Goal: Task Accomplishment & Management: Manage account settings

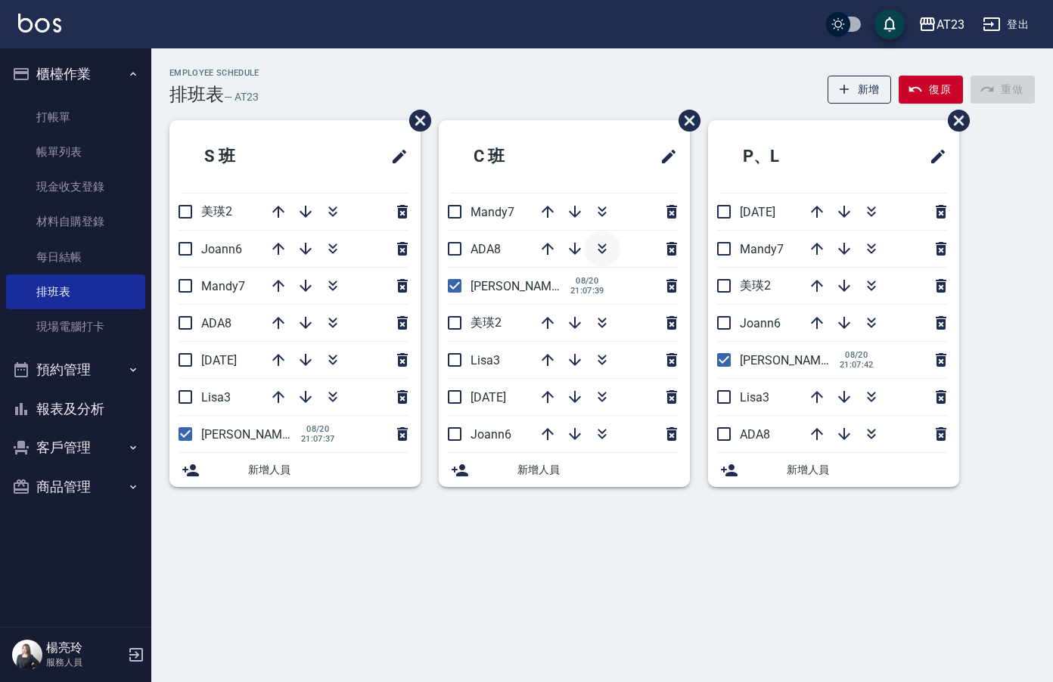
click at [597, 248] on icon "button" at bounding box center [602, 249] width 18 height 18
drag, startPoint x: 1052, startPoint y: 211, endPoint x: 343, endPoint y: 650, distance: 834.3
click at [1052, 212] on html "AT23 登出 櫃檯作業 打帳單 帳單列表 現金收支登錄 材料自購登錄 每日結帳 排班表 現場電腦打卡 預約管理 預約管理 單日預約紀錄 單週預約紀錄 報表及…" at bounding box center [526, 341] width 1053 height 682
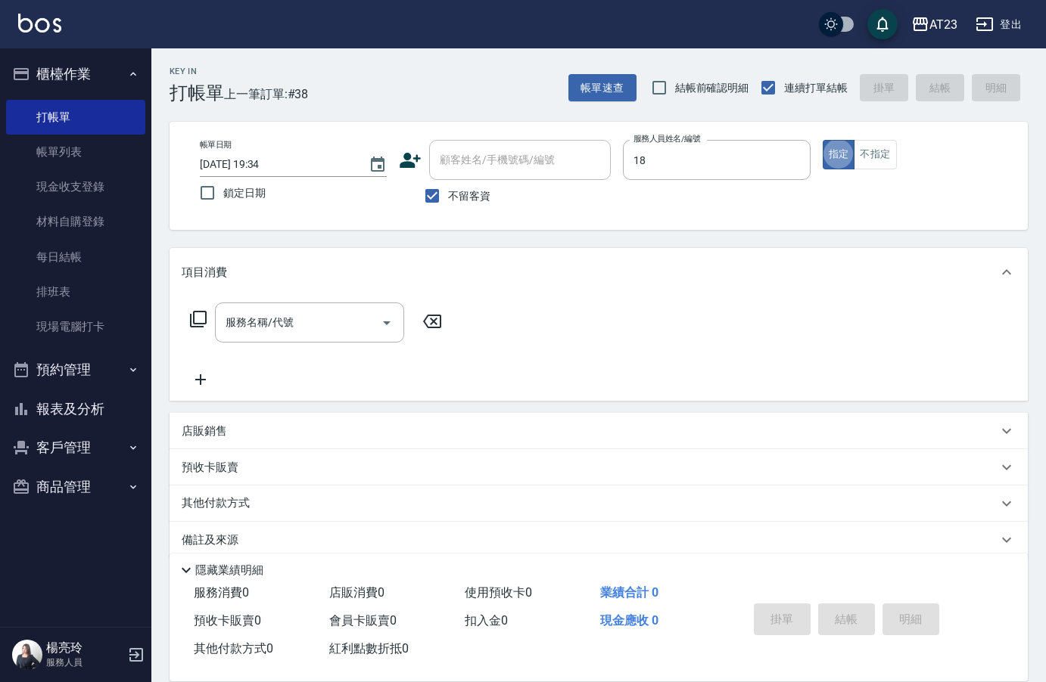
type input "小嫺-18"
type button "true"
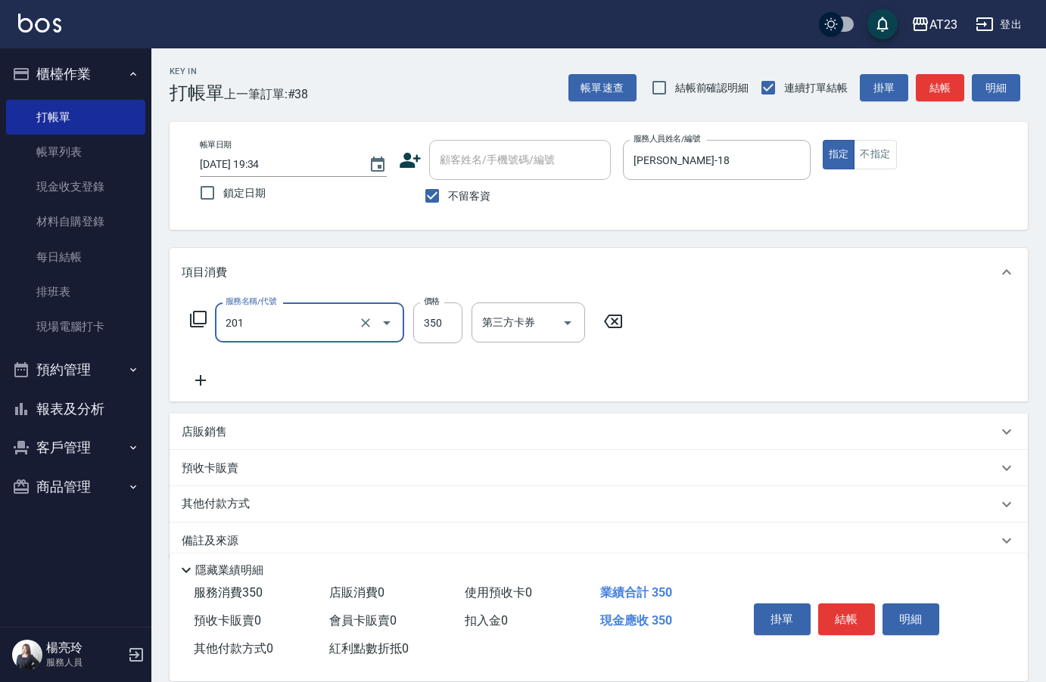
type input "一般洗髮(201)"
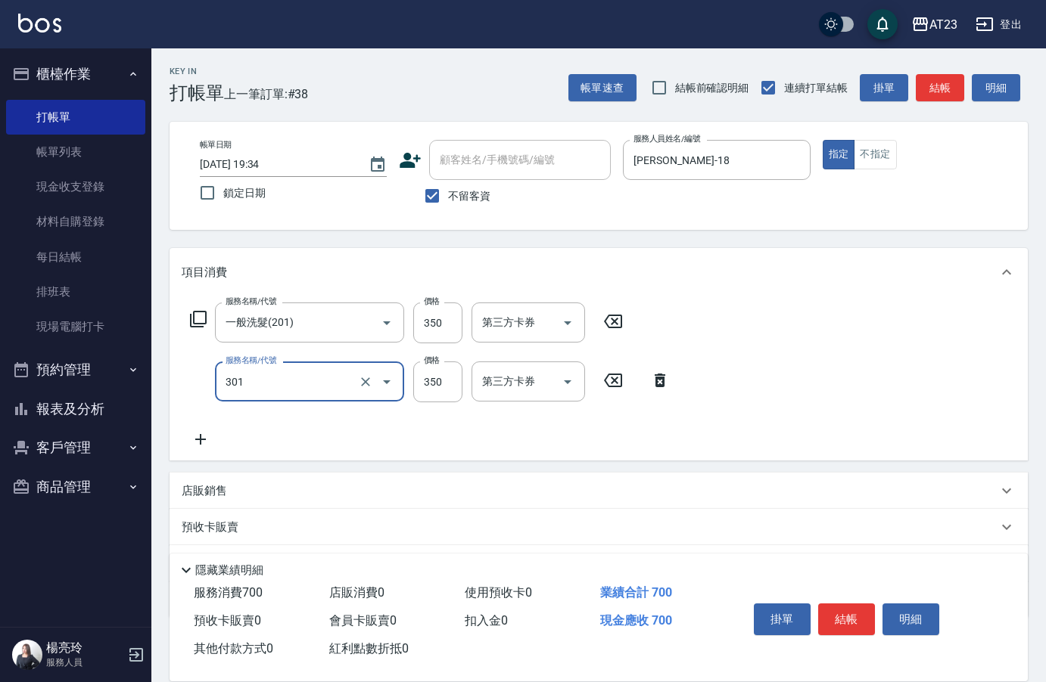
type input "造型剪髮(301)"
click at [200, 318] on icon at bounding box center [198, 319] width 18 height 18
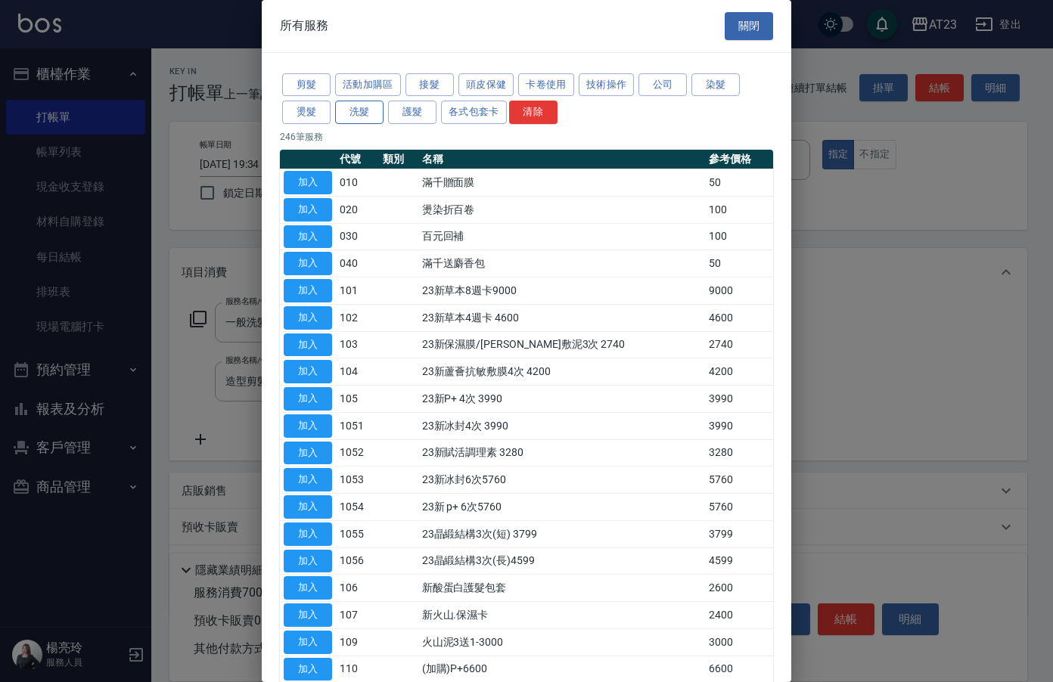
click at [353, 113] on button "洗髮" at bounding box center [359, 112] width 48 height 23
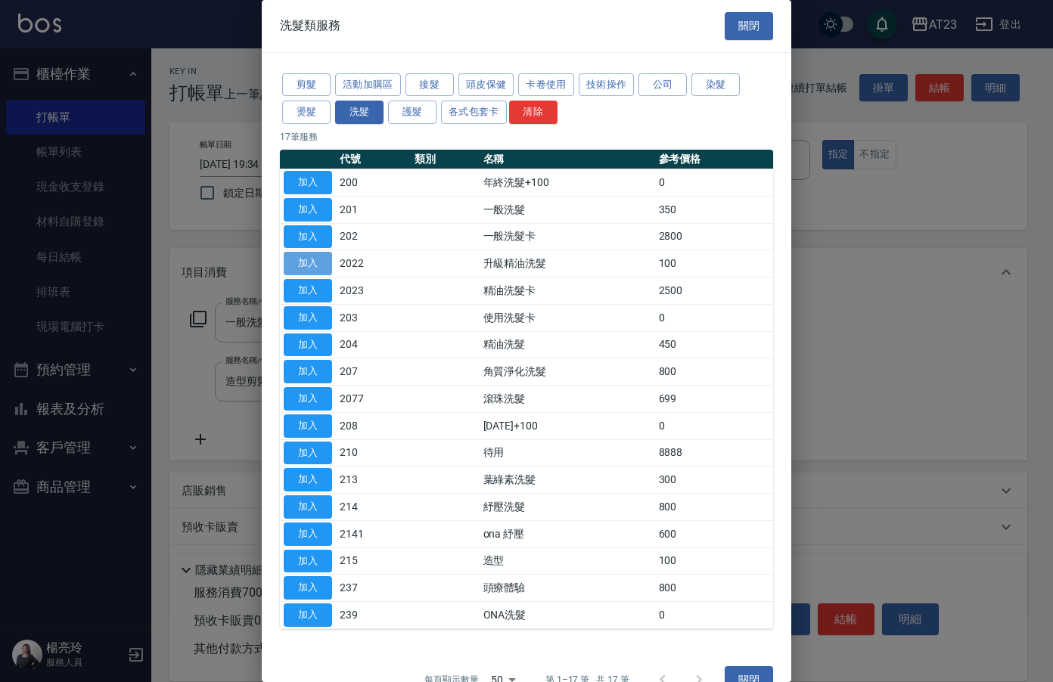
click at [296, 259] on button "加入" at bounding box center [308, 263] width 48 height 23
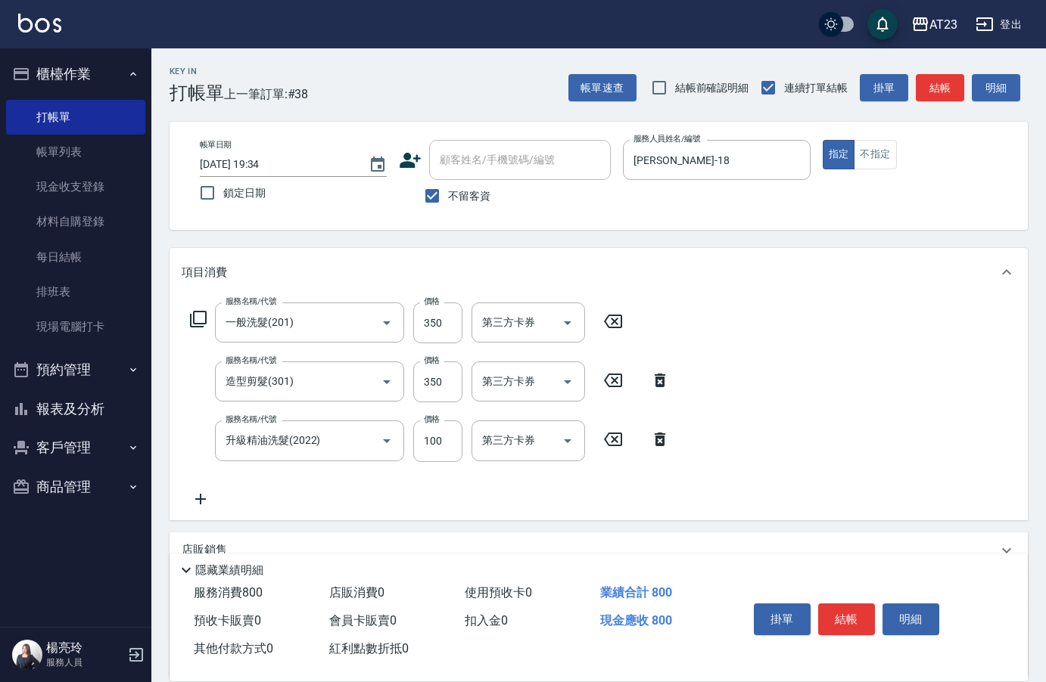
click at [204, 496] on icon at bounding box center [201, 499] width 38 height 18
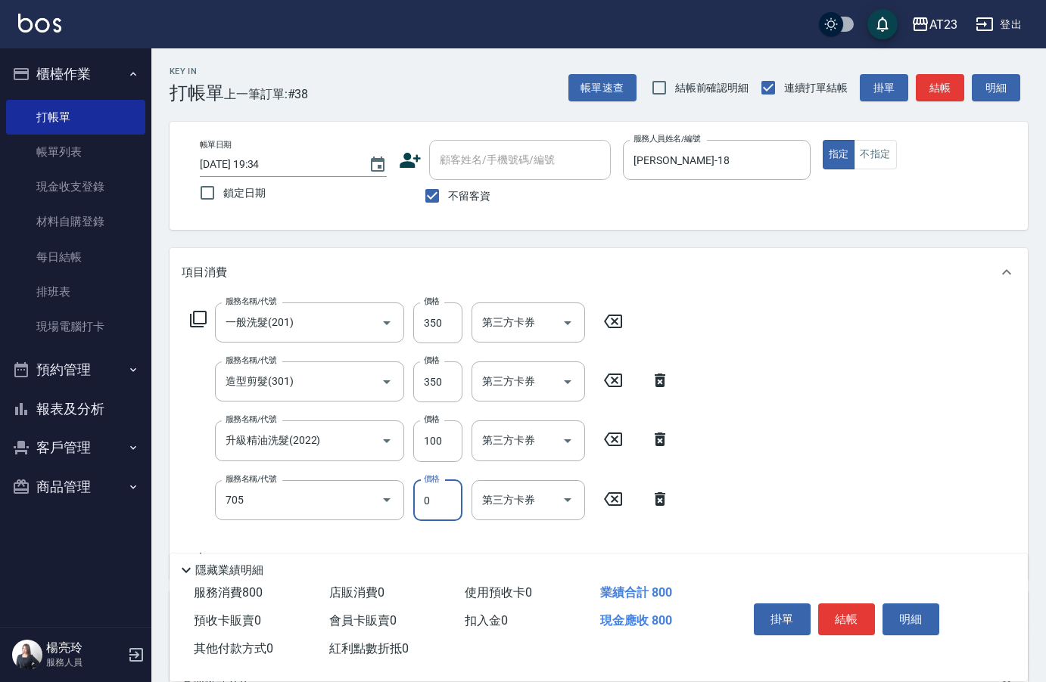
type input "互助50(705)"
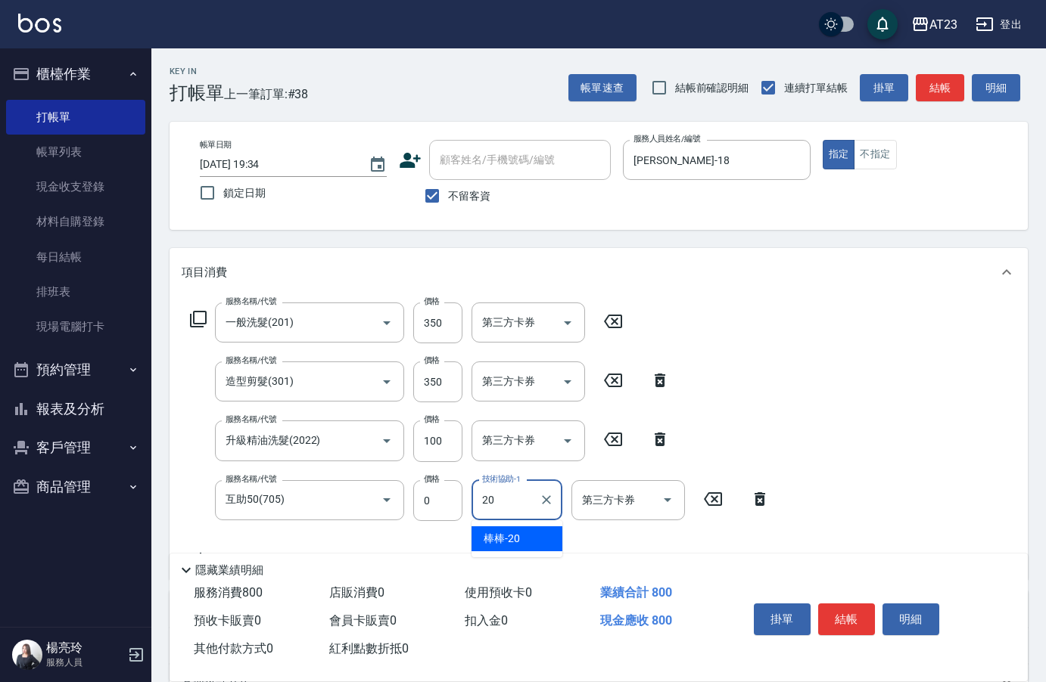
type input "棒棒-20"
click at [846, 623] on button "結帳" at bounding box center [846, 620] width 57 height 32
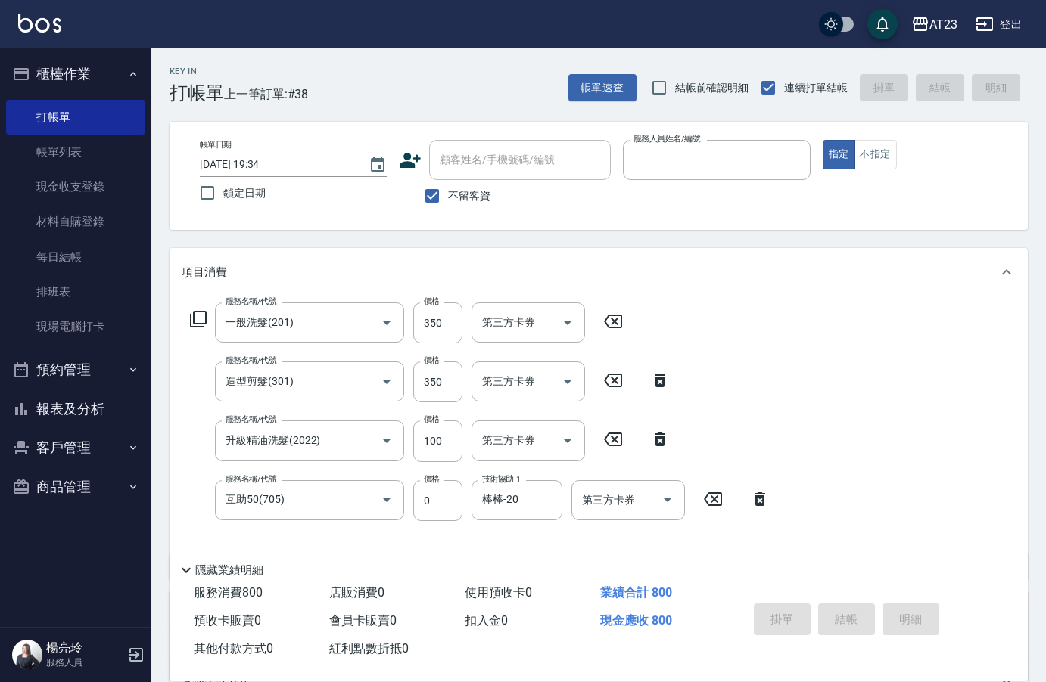
type input "8"
type input "2025/08/21 20:27"
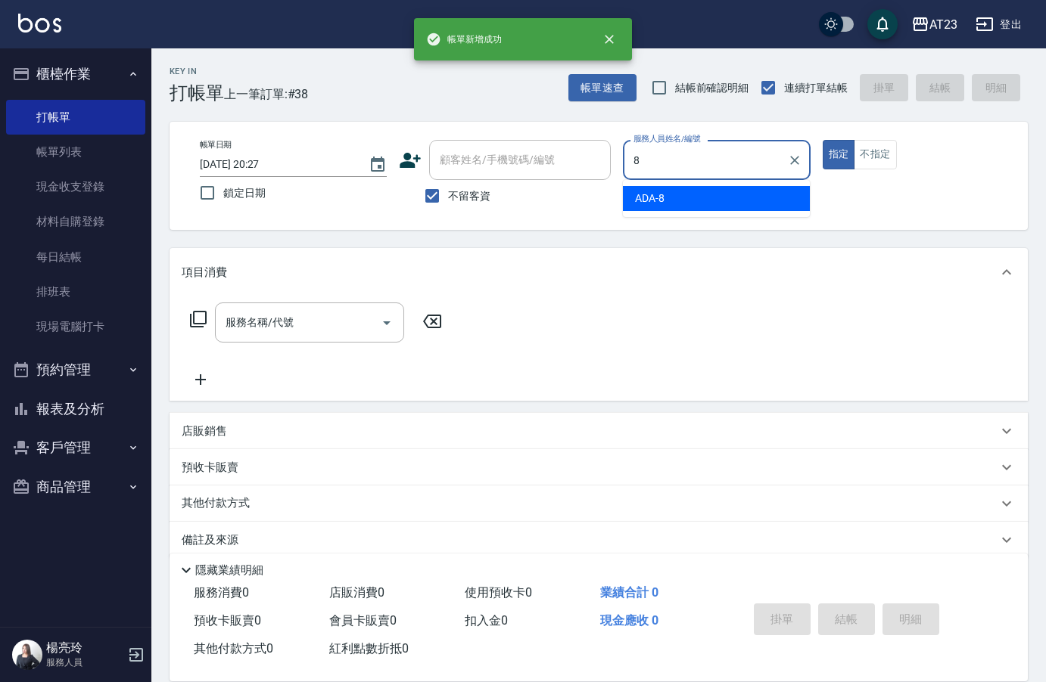
type input "ADA-8"
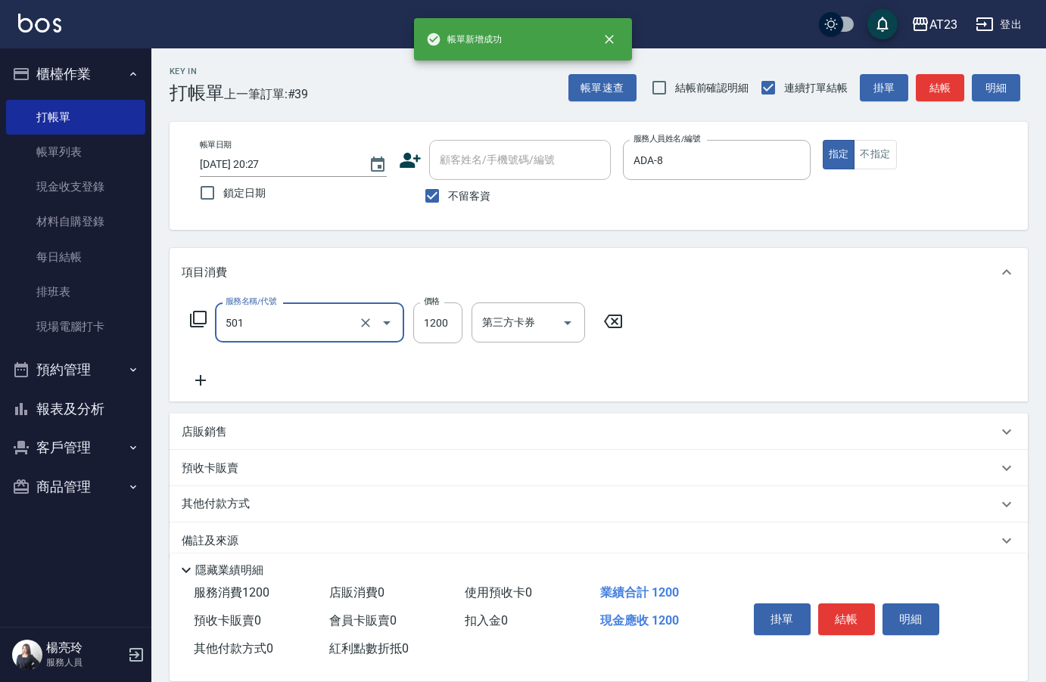
type input "染髮(501)"
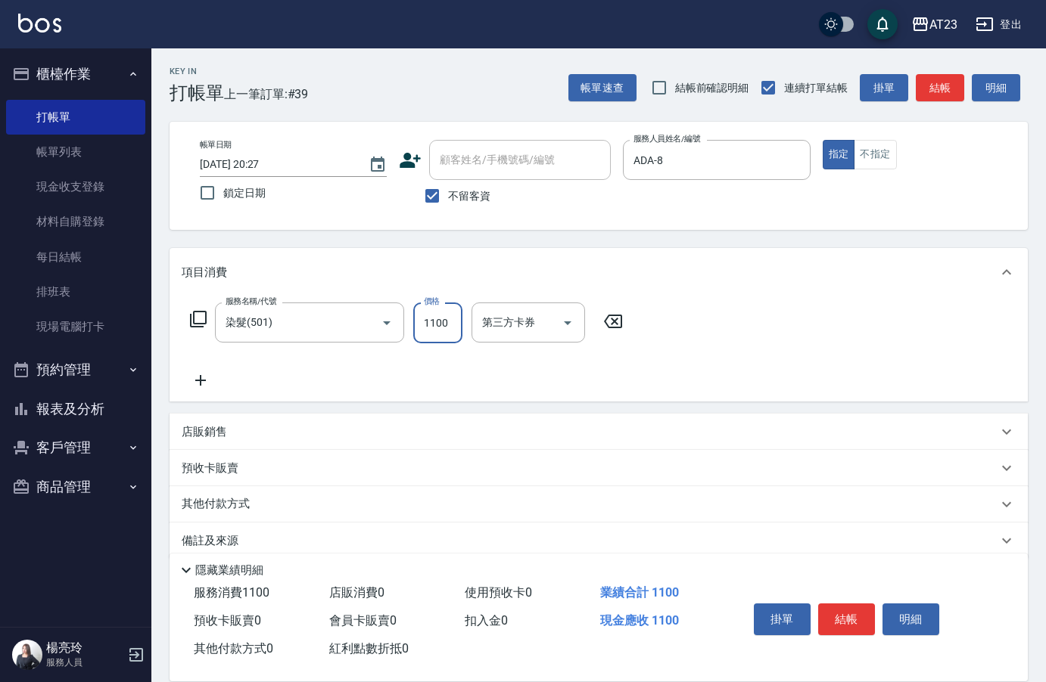
type input "1100"
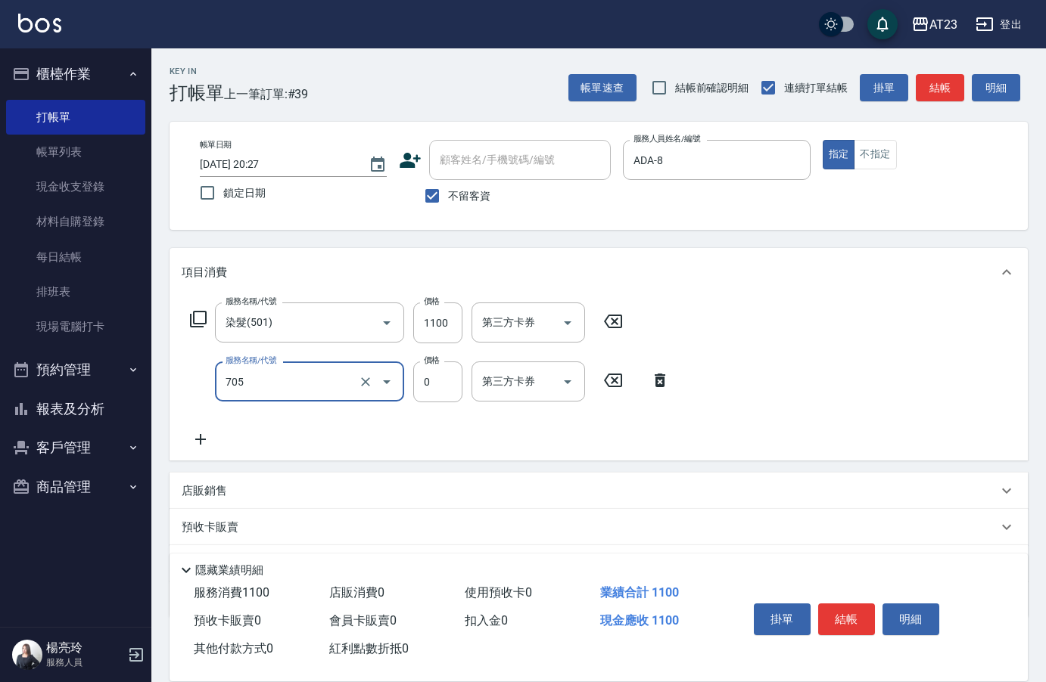
type input "互助50(705)"
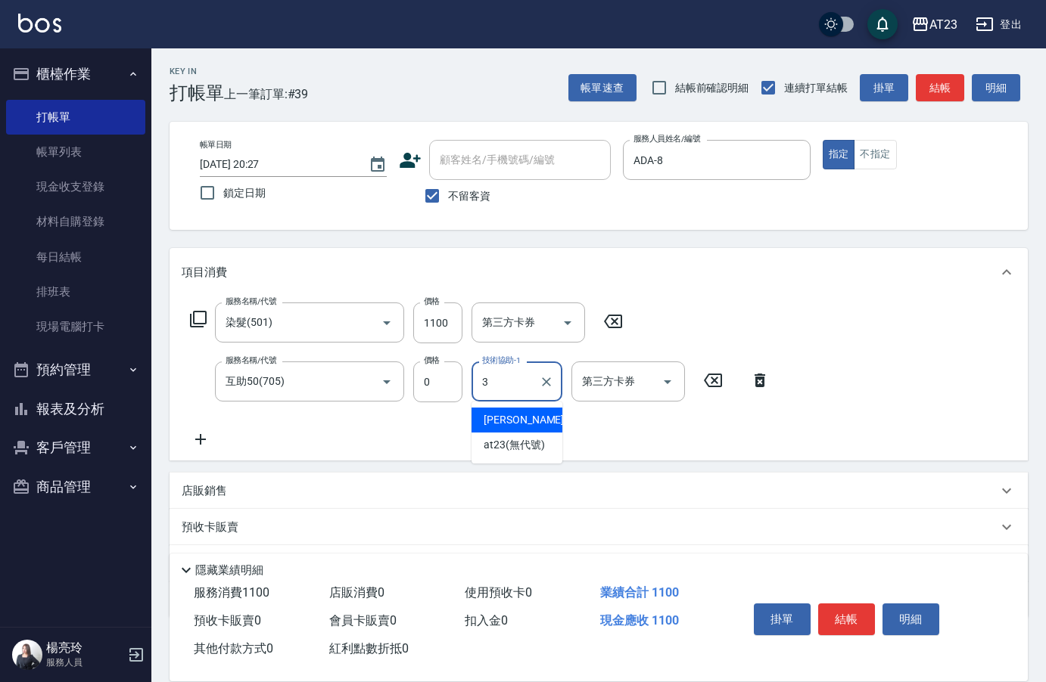
type input "Lisa-3"
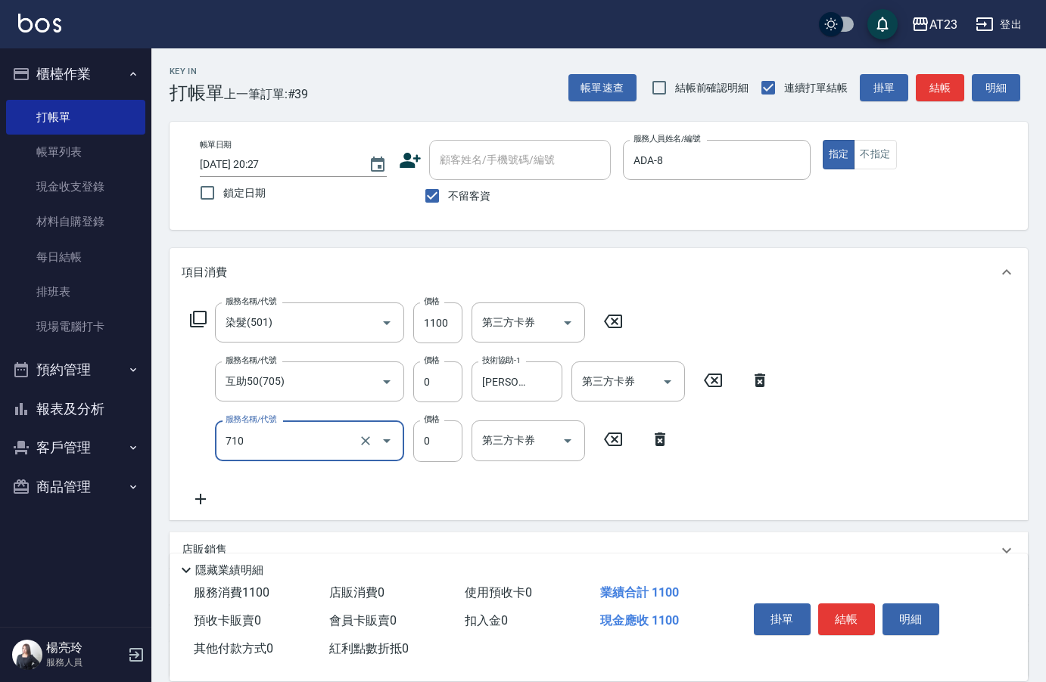
type input "互助100(710)"
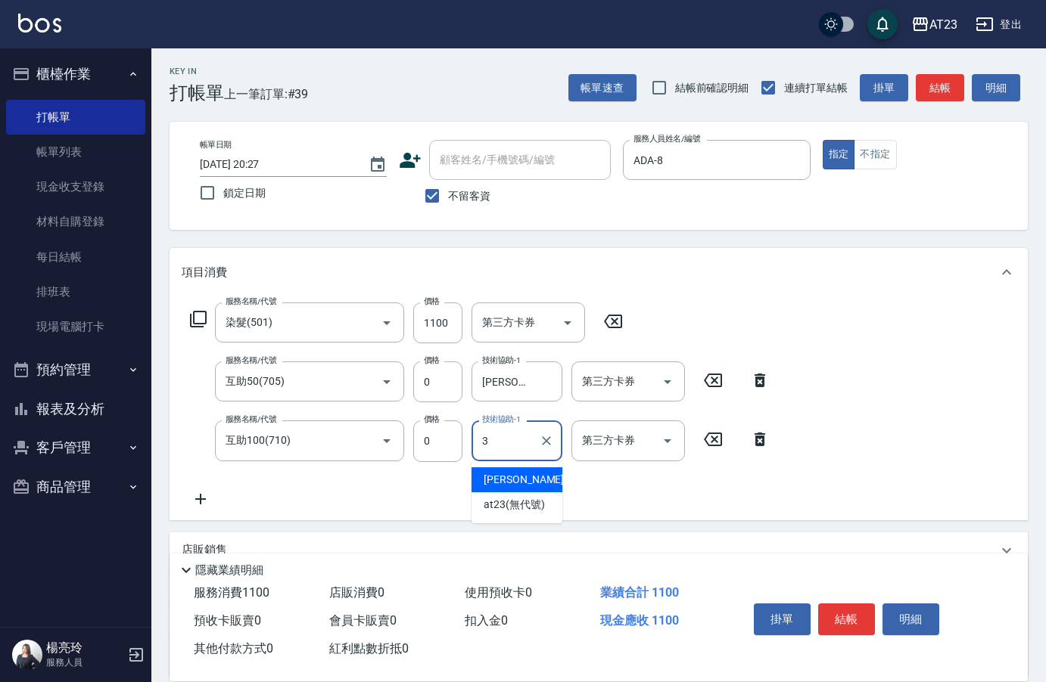
type input "Lisa-3"
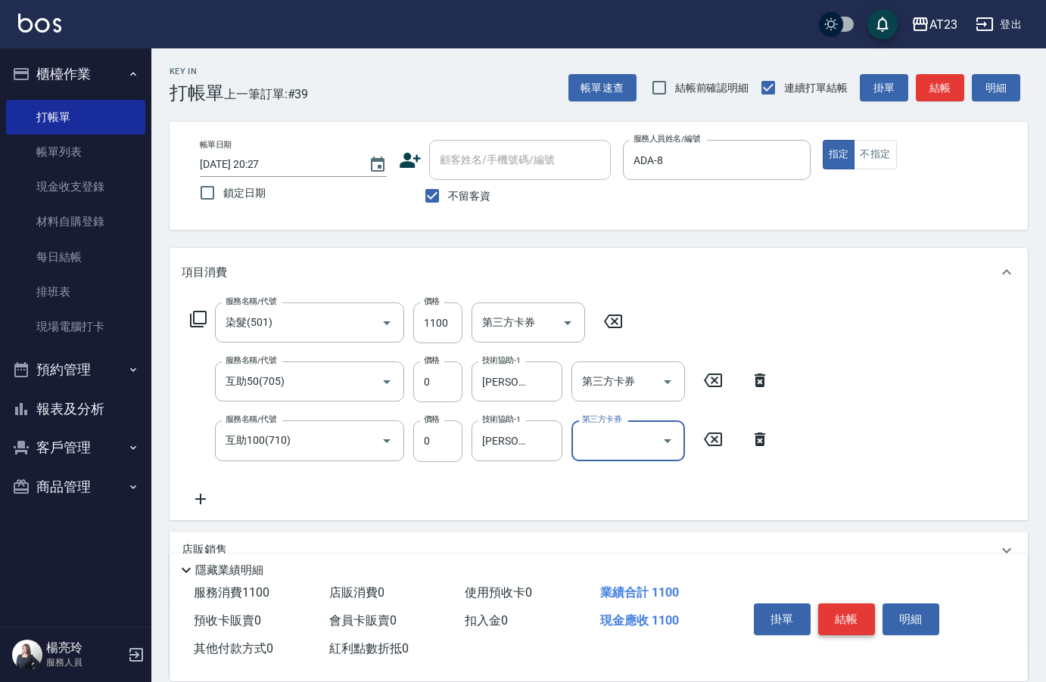
click at [859, 611] on button "結帳" at bounding box center [846, 620] width 57 height 32
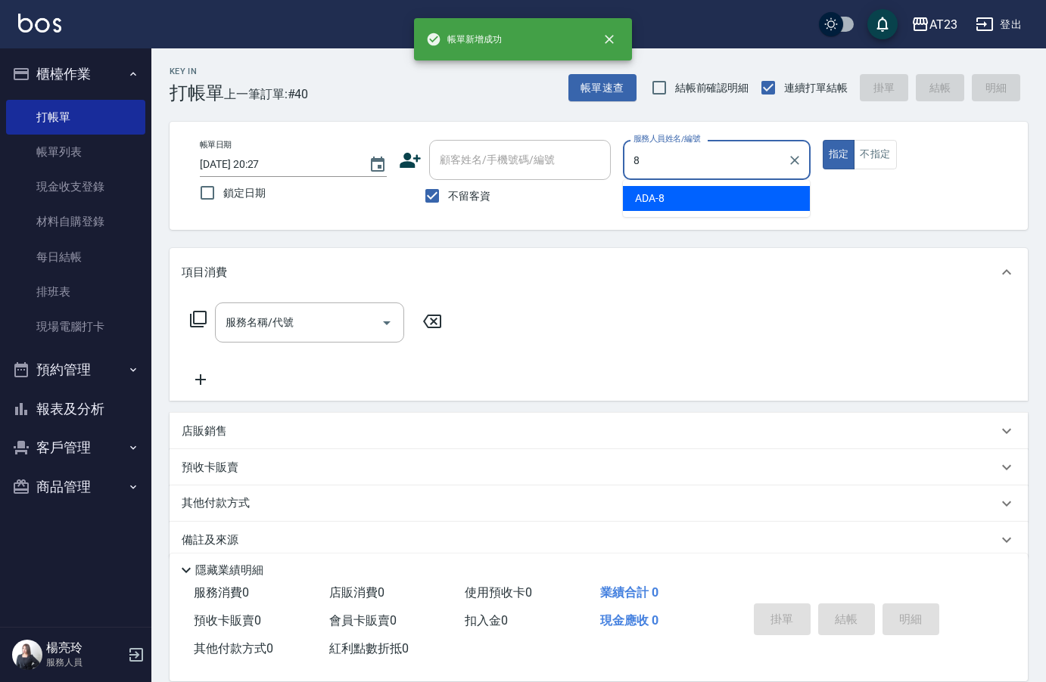
type input "ADA-8"
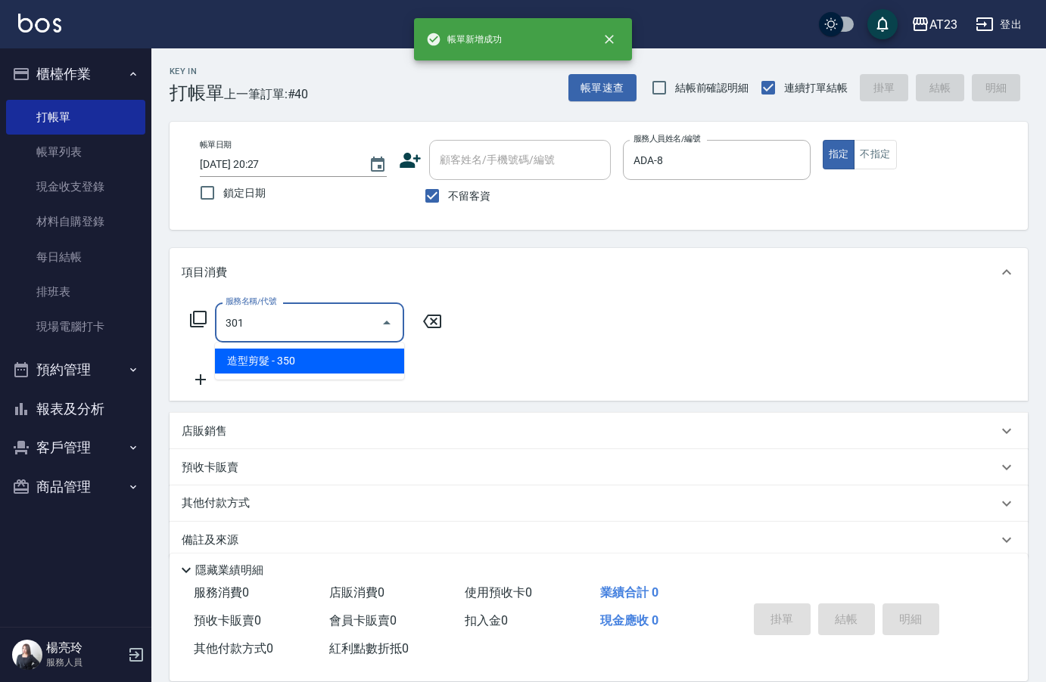
type input "造型剪髮(301)"
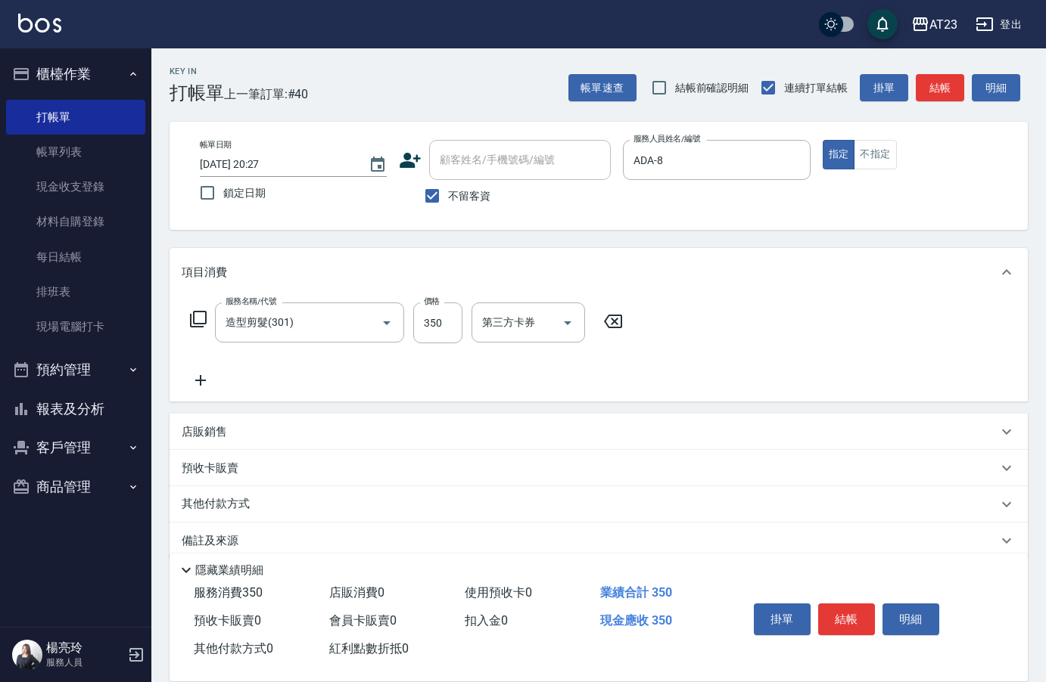
click at [204, 382] on icon at bounding box center [201, 380] width 38 height 18
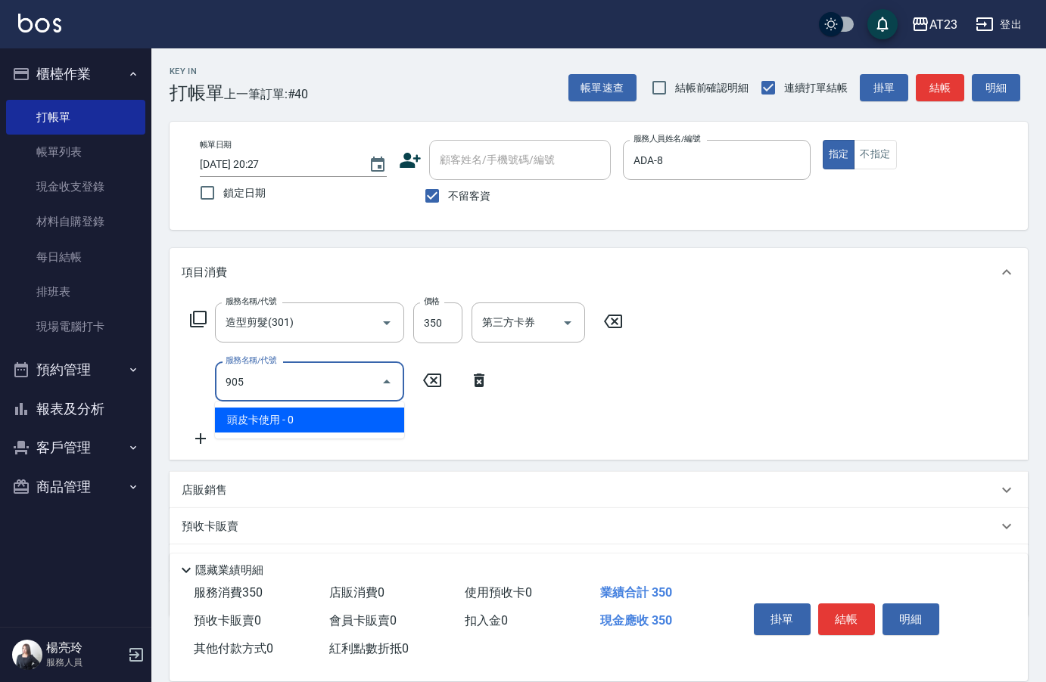
type input "頭皮卡使用(905)"
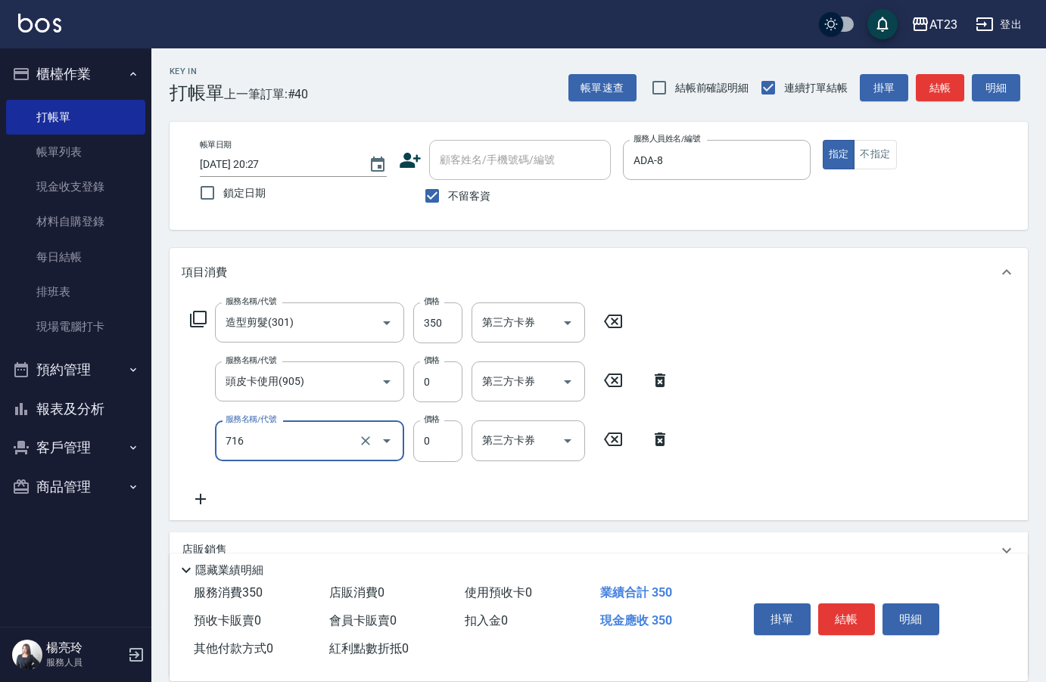
type input "互助160(716)"
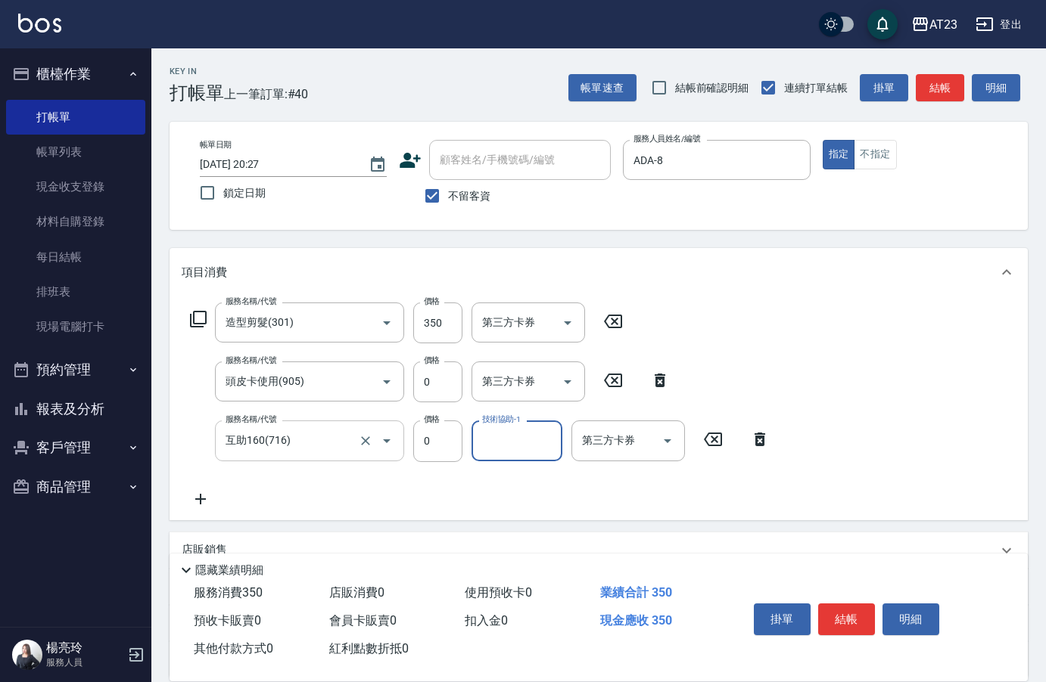
click at [307, 458] on div "互助160(716) 服務名稱/代號" at bounding box center [309, 441] width 189 height 40
type input "互助150(715)"
type input "Amy-34"
click at [835, 606] on button "結帳" at bounding box center [846, 620] width 57 height 32
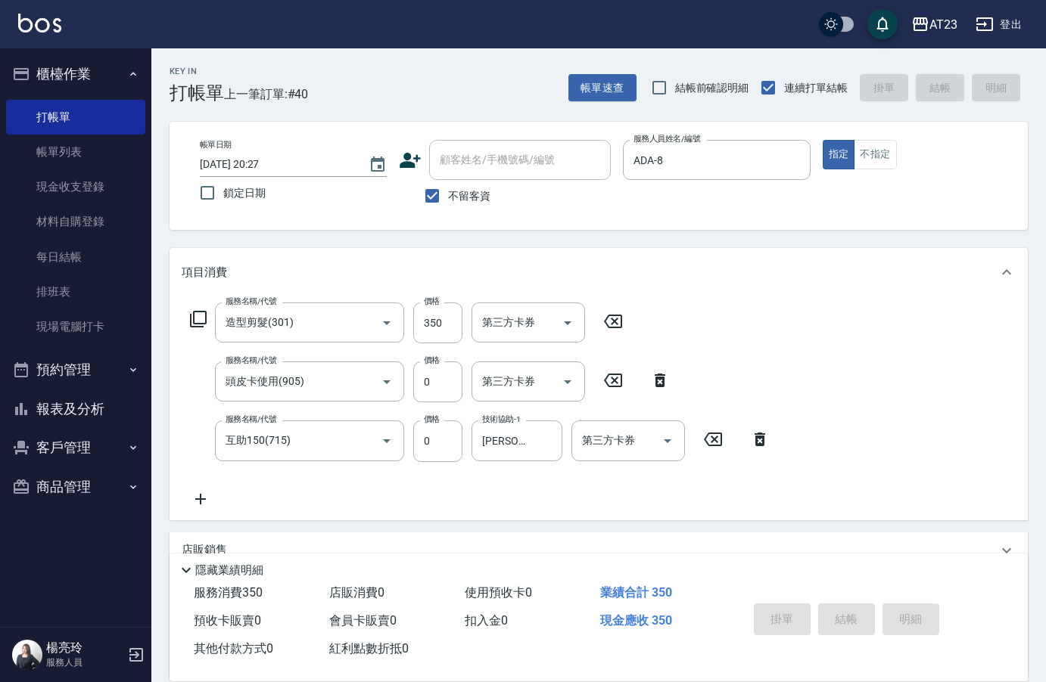
type input "2025/08/21 20:28"
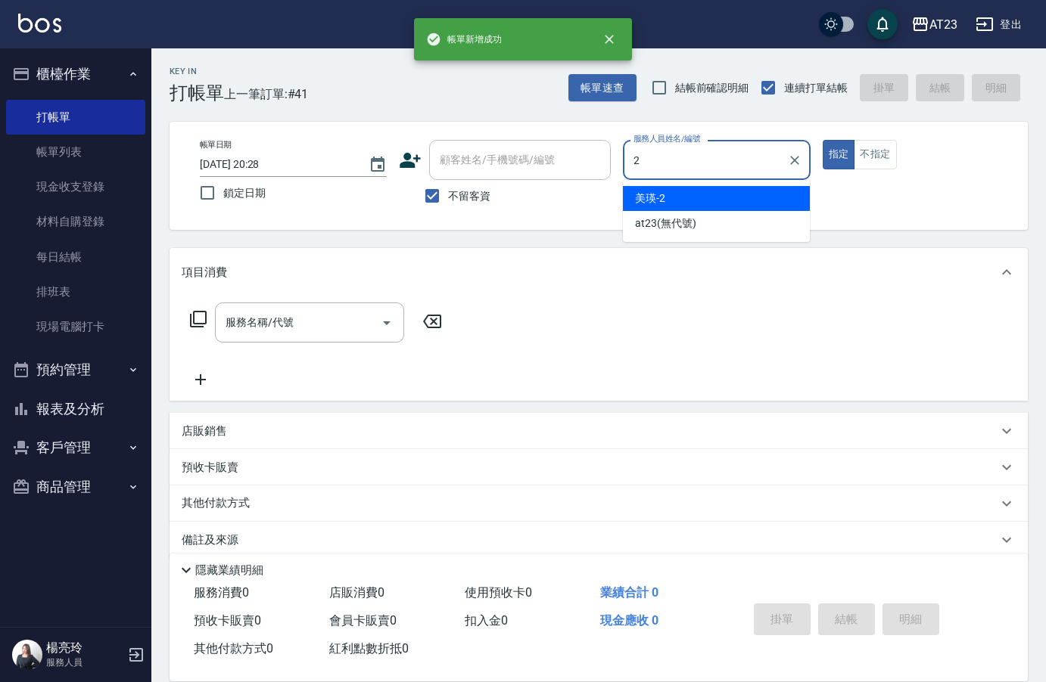
type input "美瑛-2"
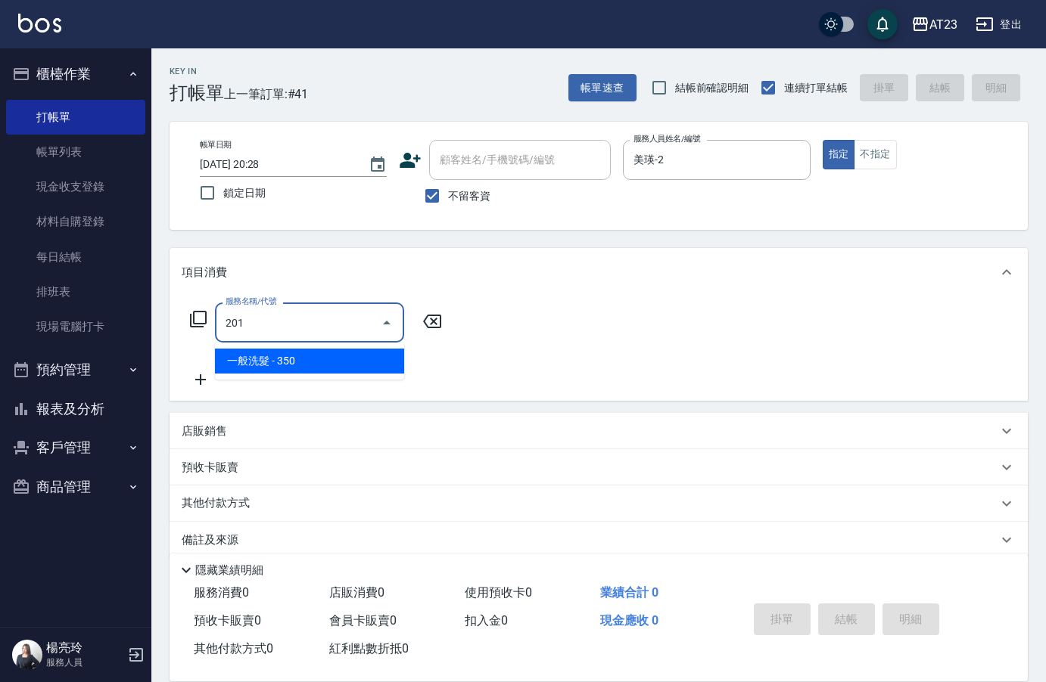
type input "一般洗髮(201)"
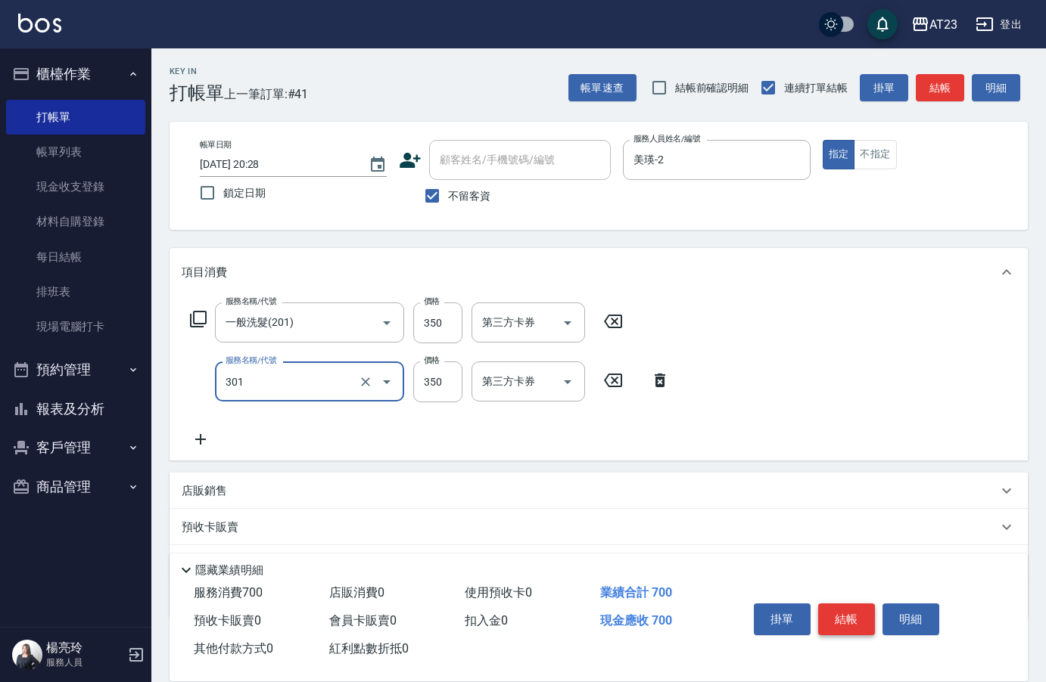
type input "造型剪髮(301)"
click at [455, 381] on input "50" at bounding box center [437, 382] width 49 height 41
type input "500"
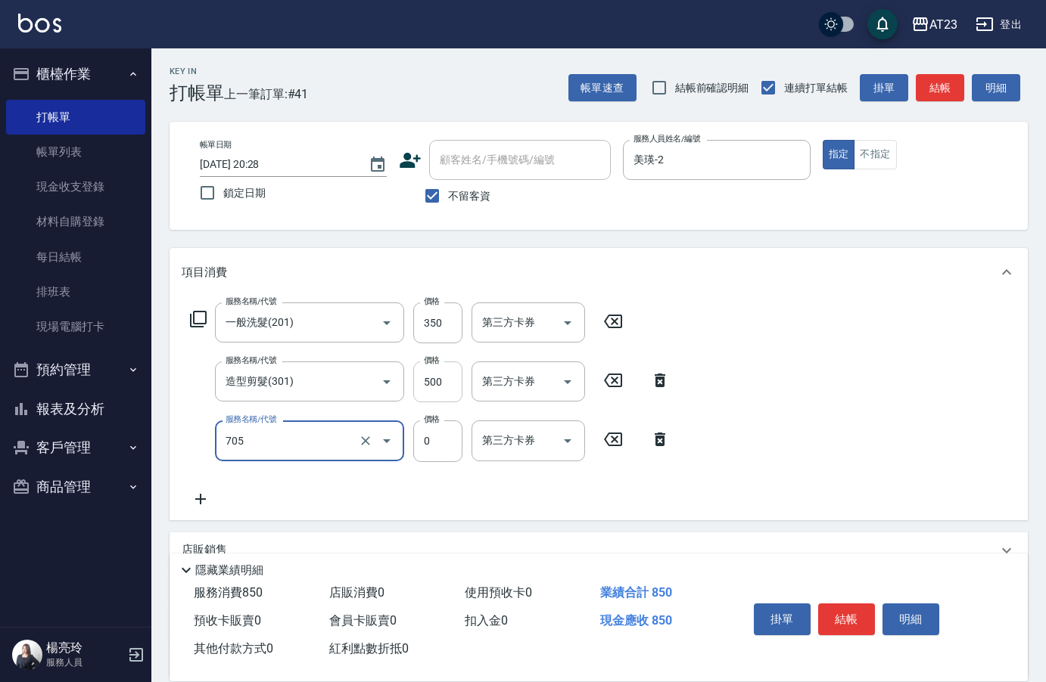
type input "互助50(705)"
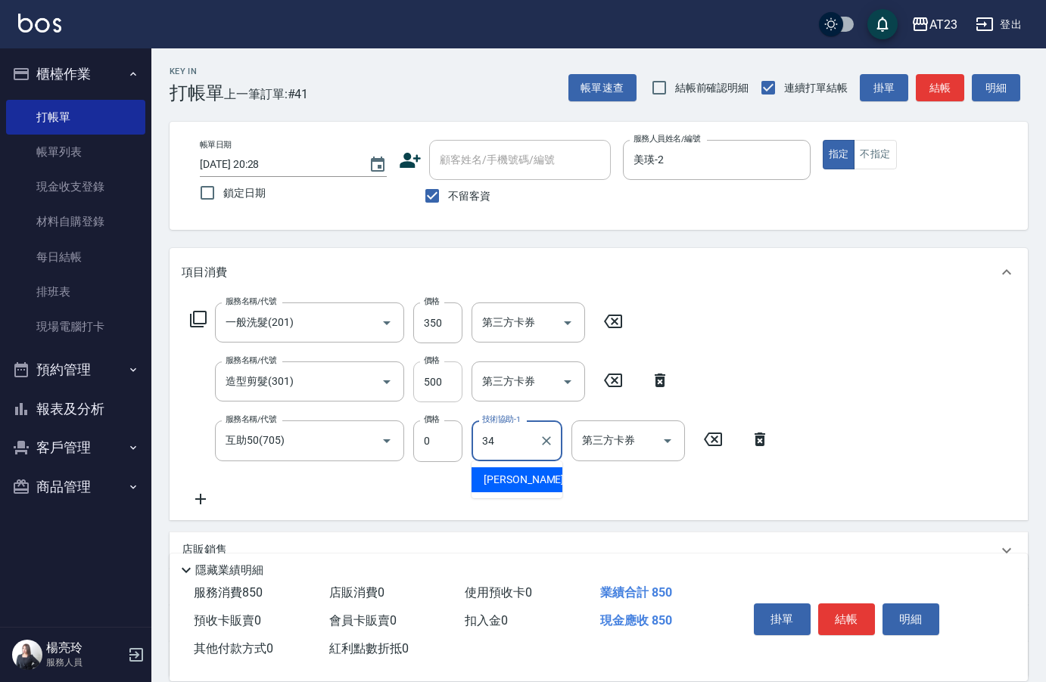
type input "Amy-34"
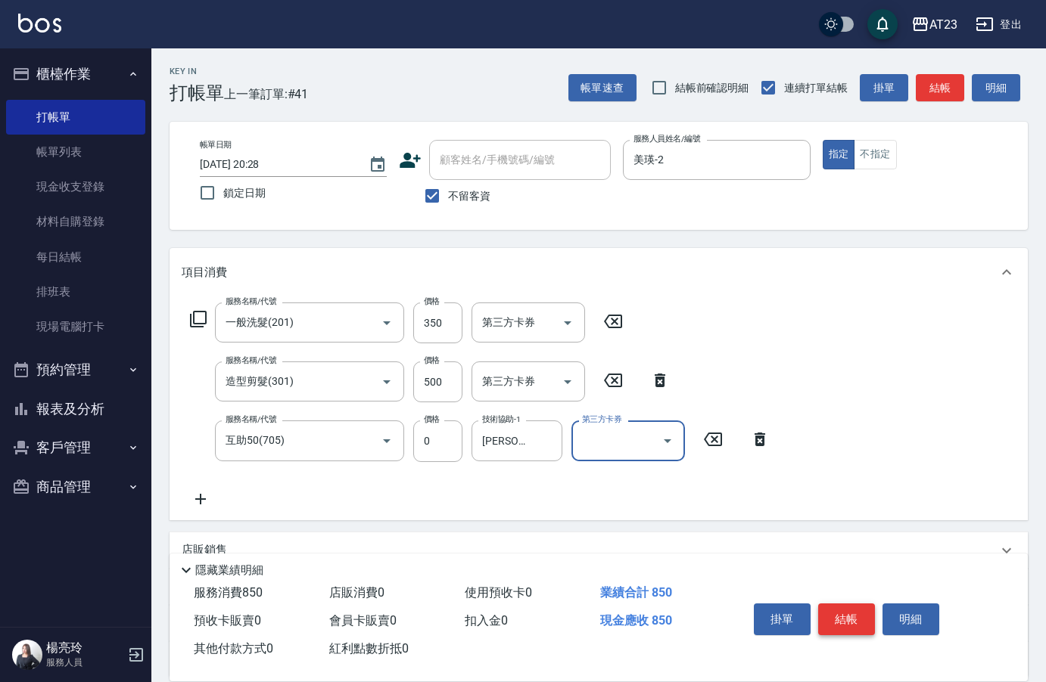
click at [847, 608] on button "結帳" at bounding box center [846, 620] width 57 height 32
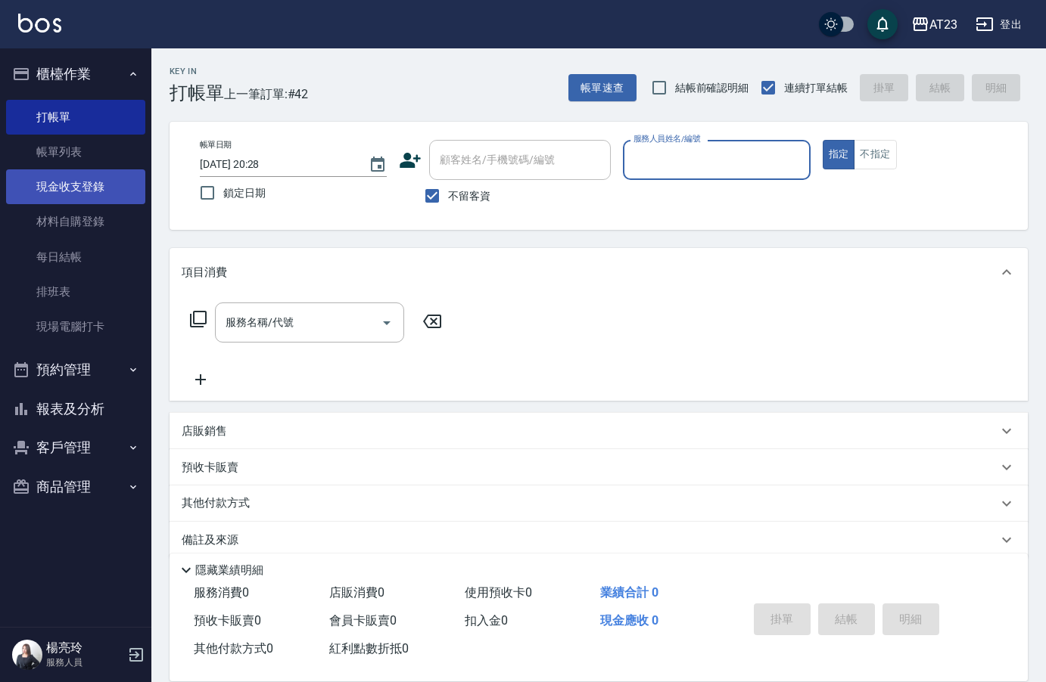
click at [76, 184] on link "現金收支登錄" at bounding box center [75, 186] width 139 height 35
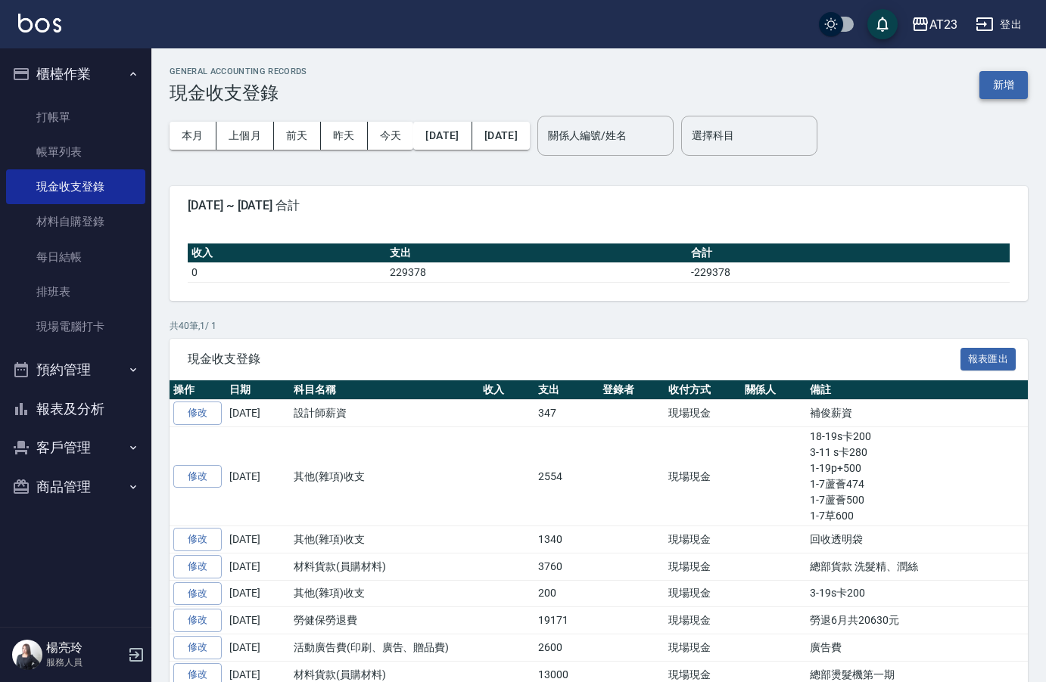
click at [999, 77] on button "新增" at bounding box center [1003, 85] width 48 height 28
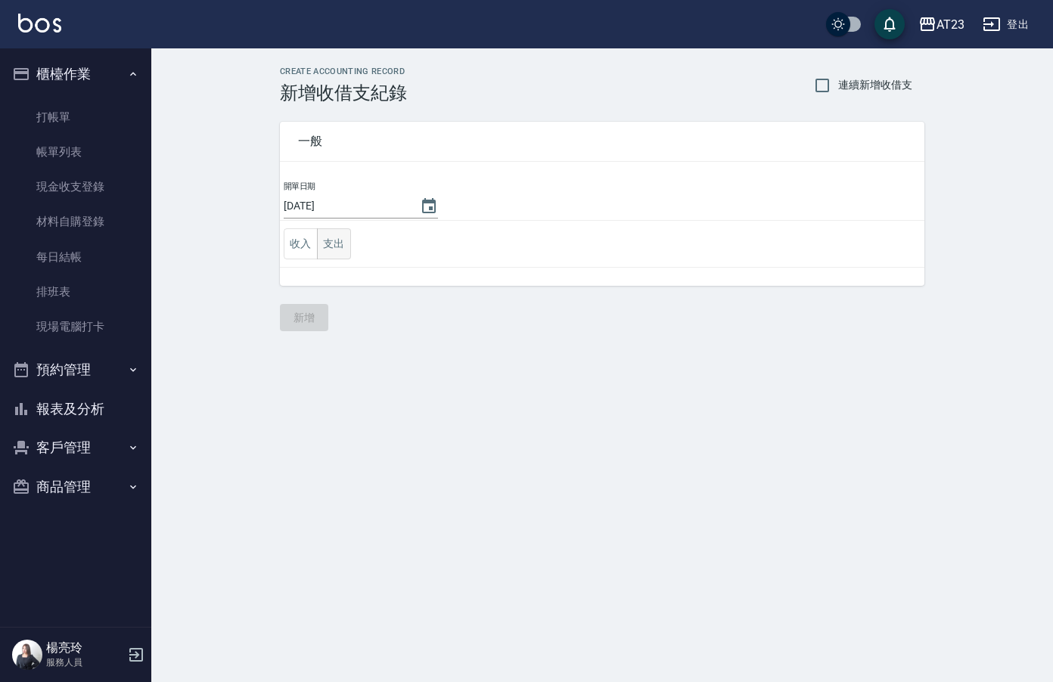
click at [343, 245] on button "支出" at bounding box center [334, 243] width 34 height 31
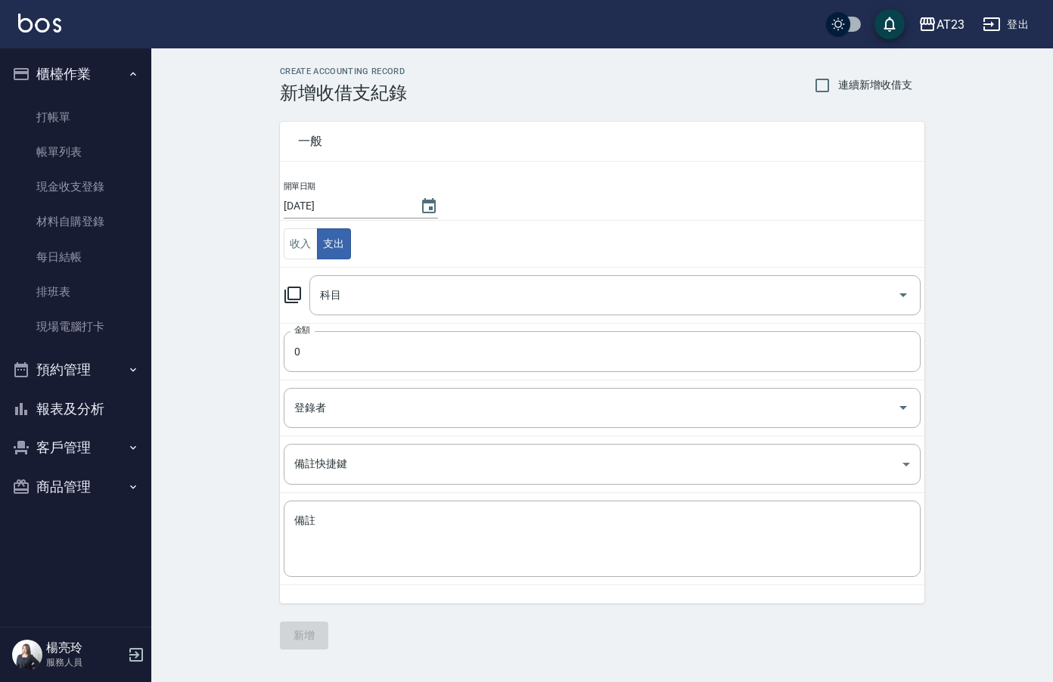
click at [290, 296] on icon at bounding box center [293, 295] width 18 height 18
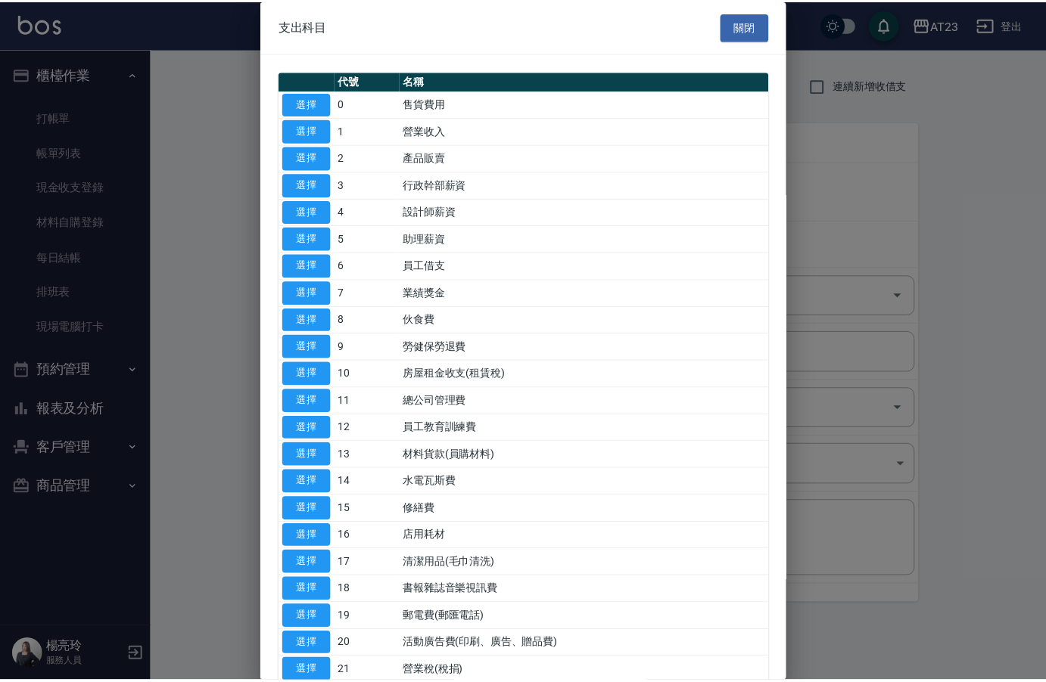
scroll to position [227, 0]
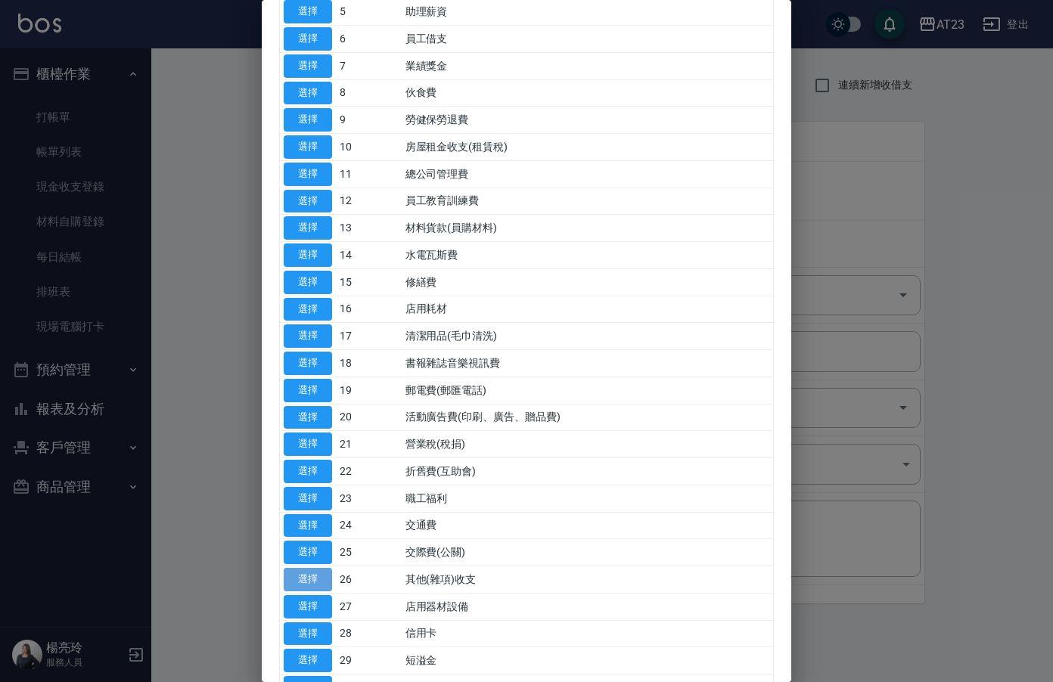
click at [306, 571] on button "選擇" at bounding box center [308, 579] width 48 height 23
type input "26 其他(雜項)收支"
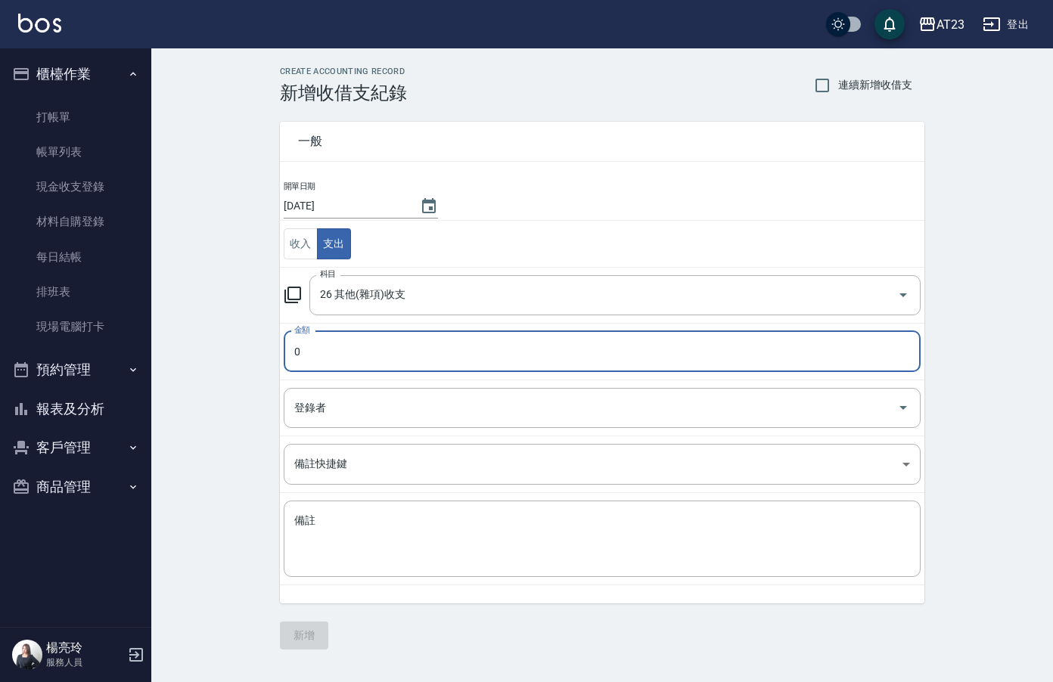
click at [361, 343] on input "0" at bounding box center [602, 351] width 637 height 41
type input "600"
click at [301, 512] on div "x 備註" at bounding box center [602, 539] width 637 height 76
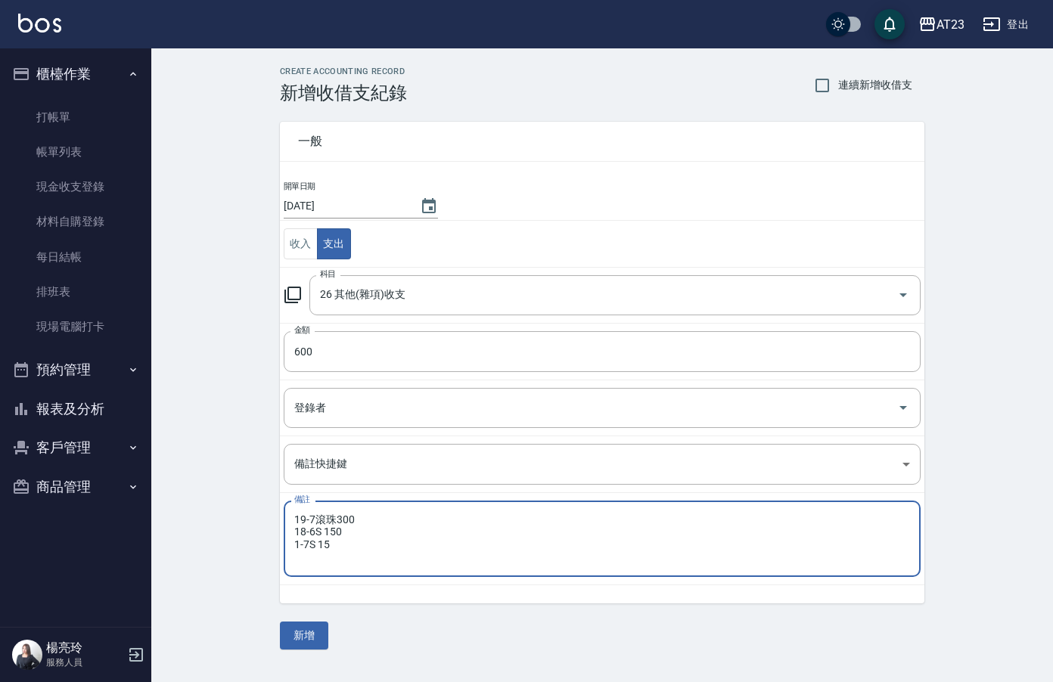
click at [339, 534] on textarea "19-7滾珠300 18-6S 150 1-7S 15" at bounding box center [602, 539] width 616 height 51
click at [336, 552] on textarea "19-7滾珠300 18-6S 150 1-7S 15" at bounding box center [602, 539] width 616 height 51
click at [336, 548] on textarea "19-7滾珠300 18-6S 150 1-7S 15" at bounding box center [602, 539] width 616 height 51
type textarea "19-7滾珠300 18-6S 150 1-7S 150"
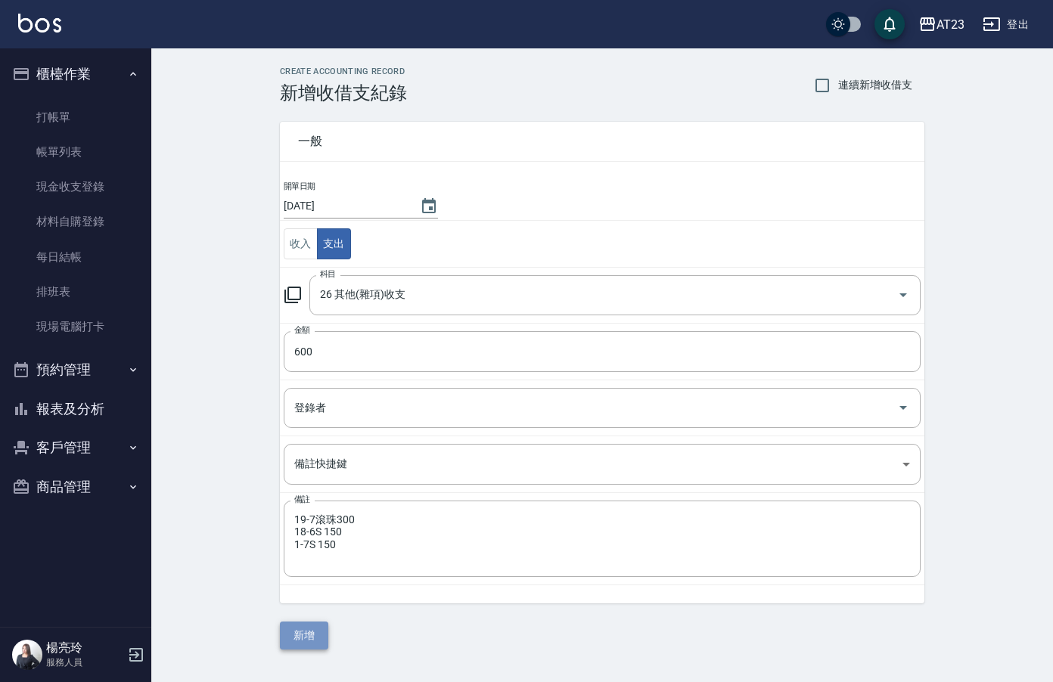
click at [320, 636] on button "新增" at bounding box center [304, 636] width 48 height 28
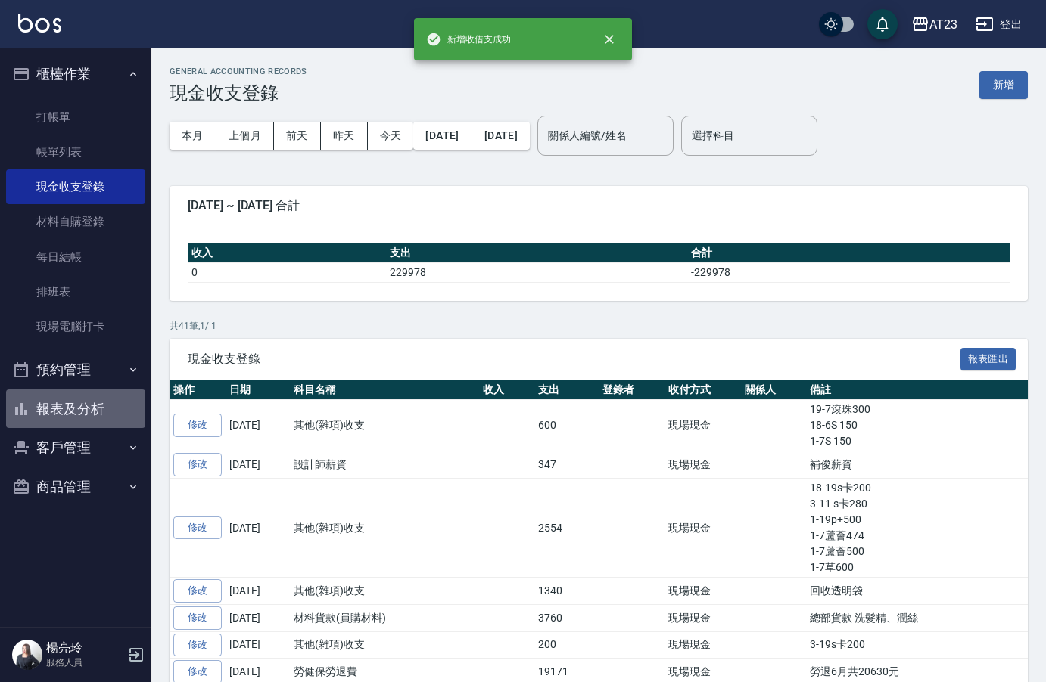
click at [96, 403] on button "報表及分析" at bounding box center [75, 409] width 139 height 39
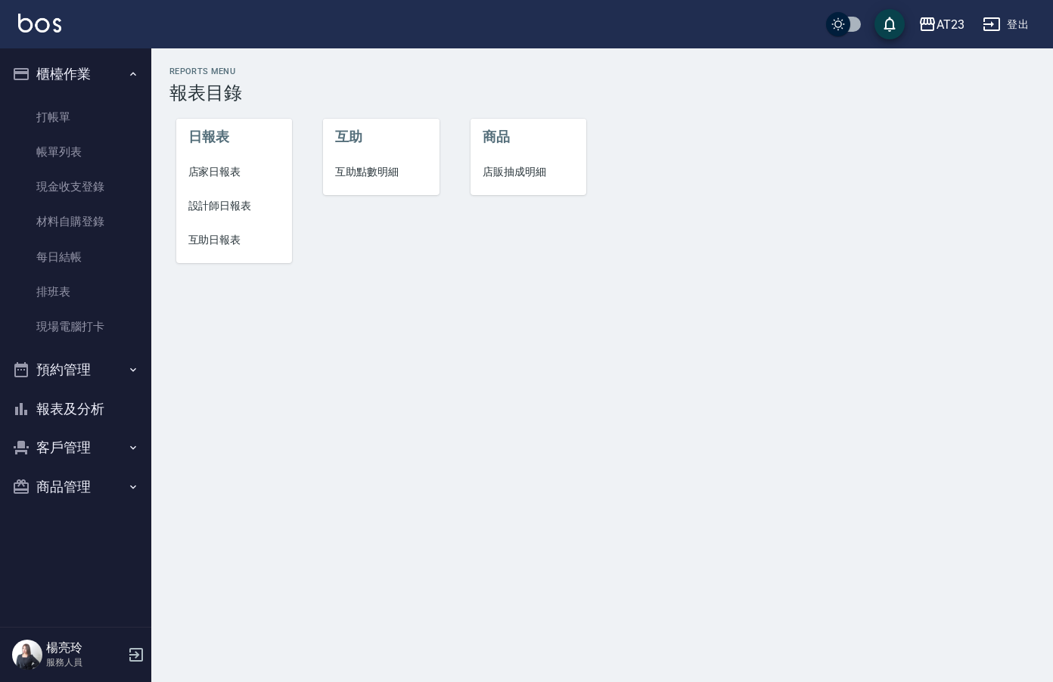
click at [248, 172] on span "店家日報表" at bounding box center [234, 172] width 92 height 16
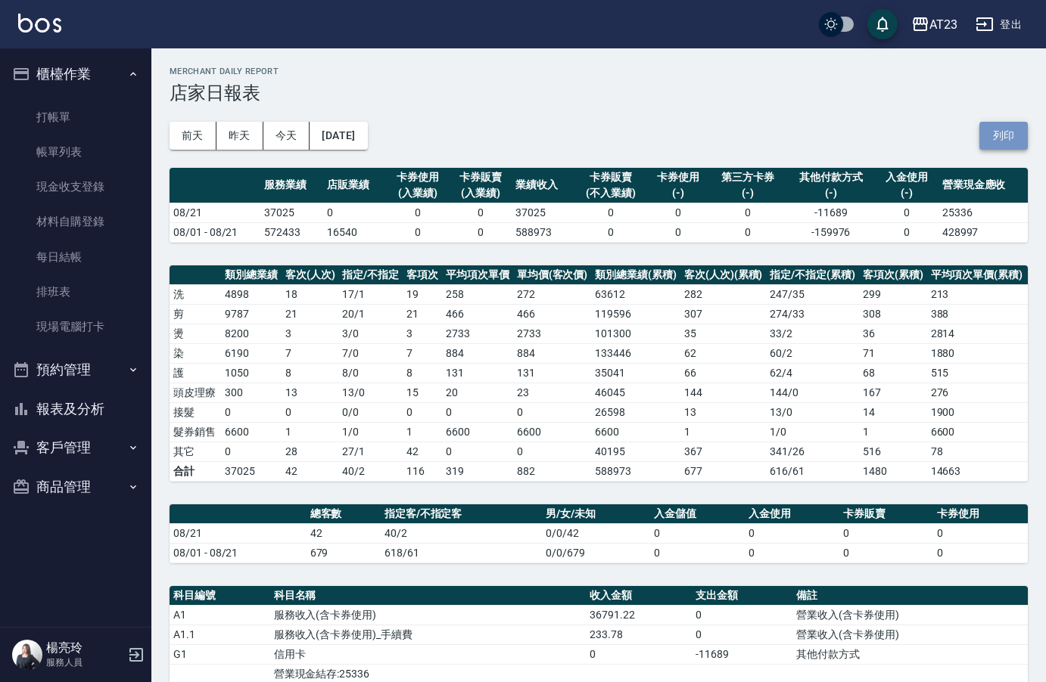
click at [1006, 135] on button "列印" at bounding box center [1003, 136] width 48 height 28
click at [100, 415] on button "報表及分析" at bounding box center [75, 409] width 139 height 39
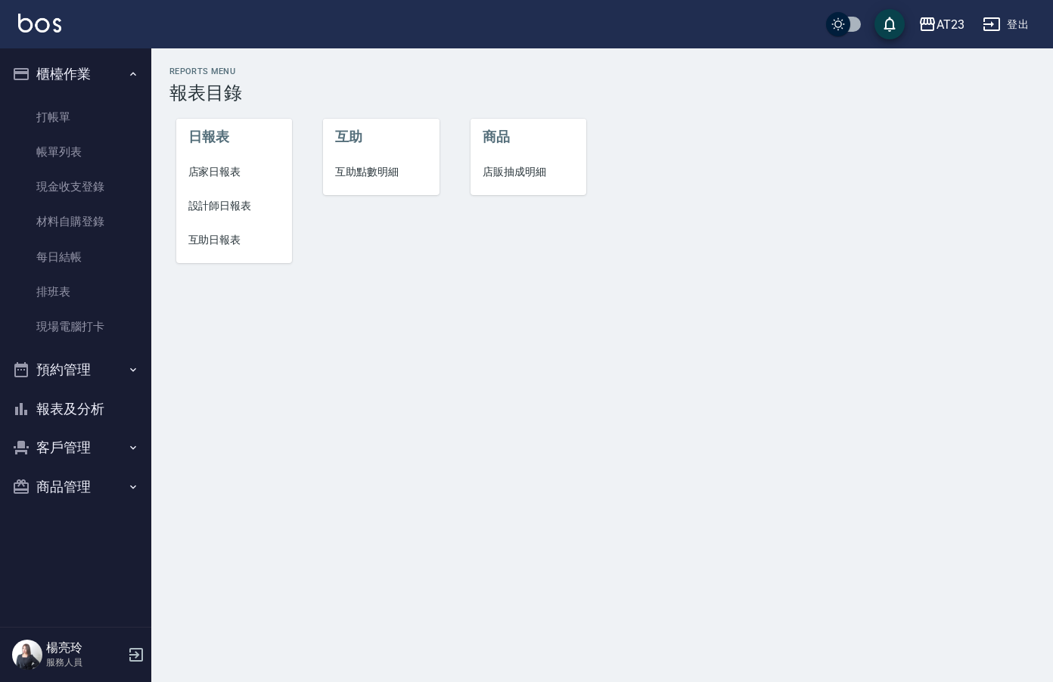
click at [241, 210] on span "設計師日報表" at bounding box center [234, 206] width 92 height 16
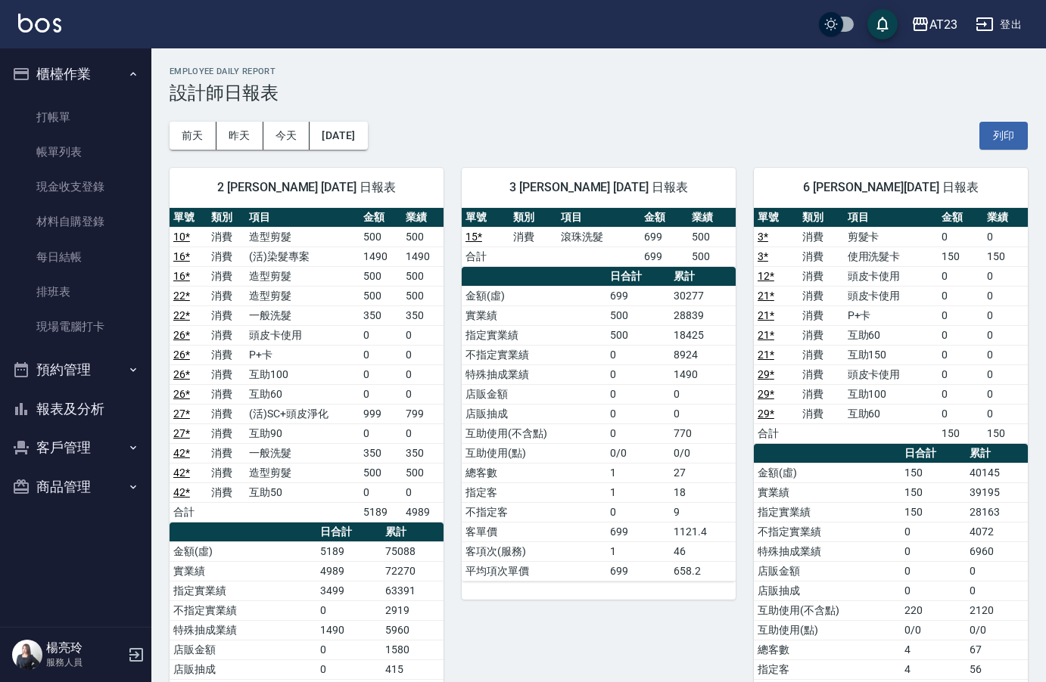
drag, startPoint x: 997, startPoint y: 136, endPoint x: 121, endPoint y: 609, distance: 995.5
click at [997, 136] on button "列印" at bounding box center [1003, 136] width 48 height 28
click at [67, 418] on button "報表及分析" at bounding box center [75, 409] width 139 height 39
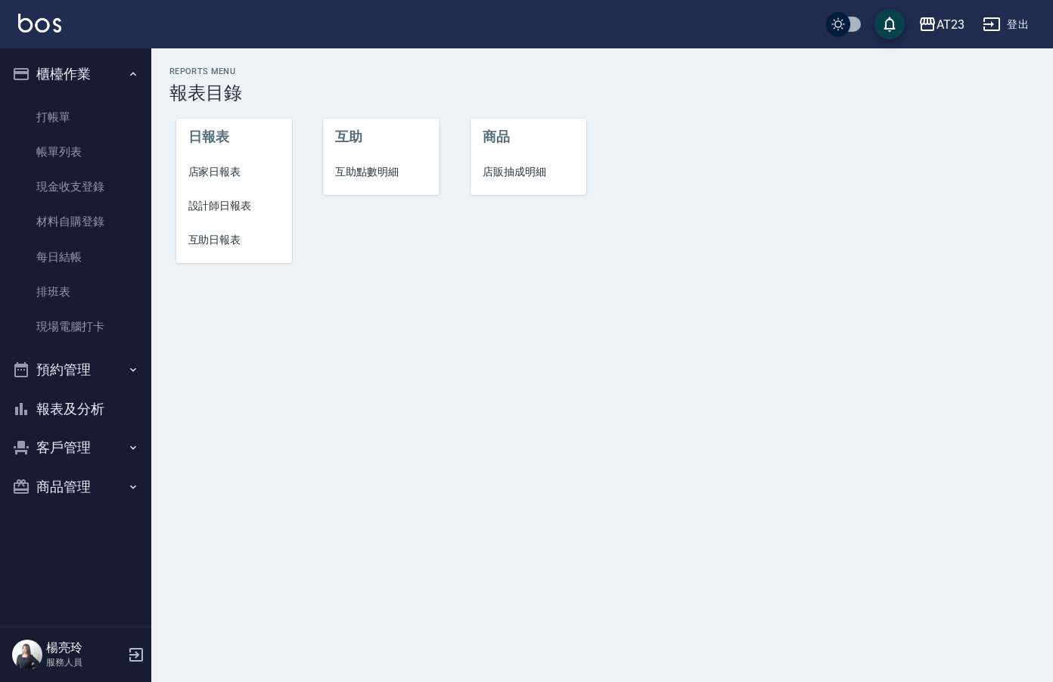
click at [217, 241] on span "互助日報表" at bounding box center [234, 240] width 92 height 16
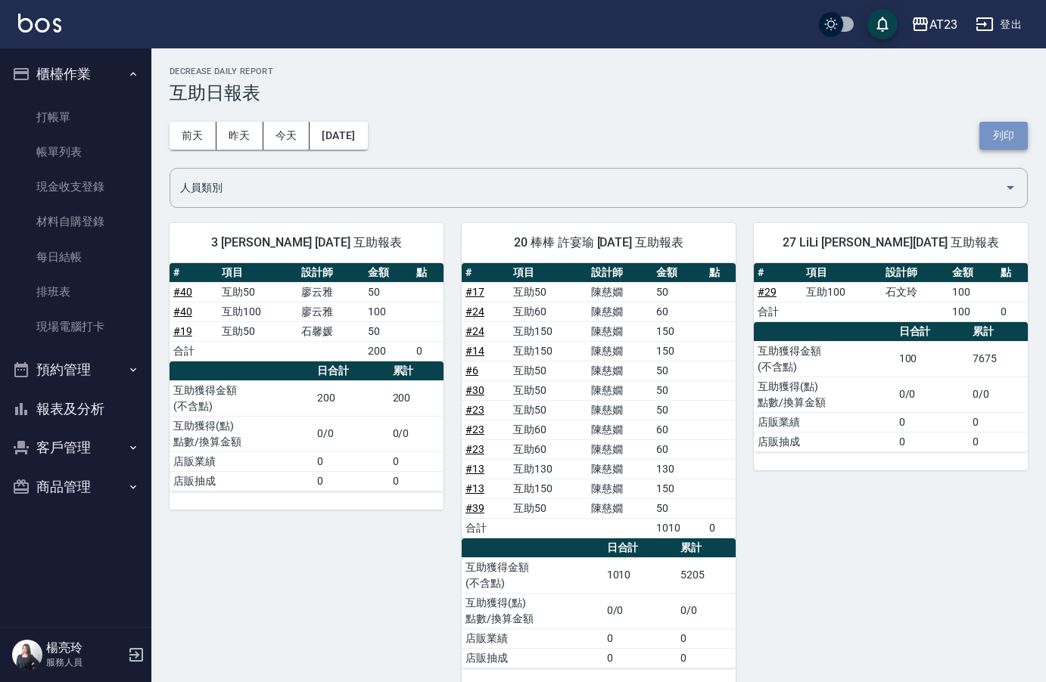
click at [1022, 138] on button "列印" at bounding box center [1003, 136] width 48 height 28
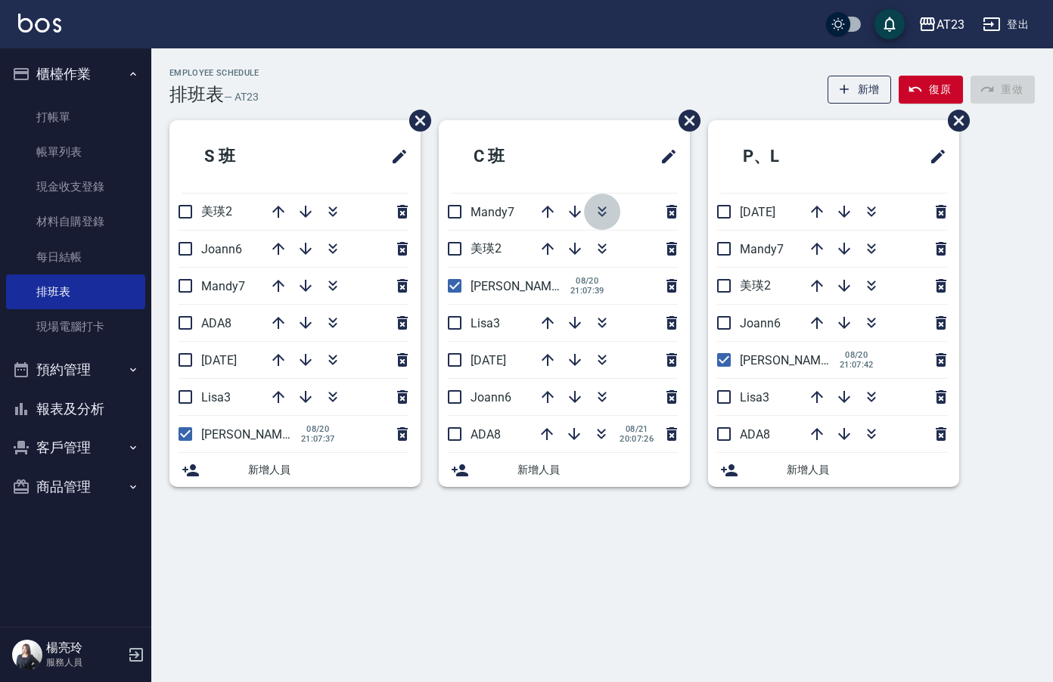
click at [601, 200] on button "button" at bounding box center [602, 212] width 36 height 36
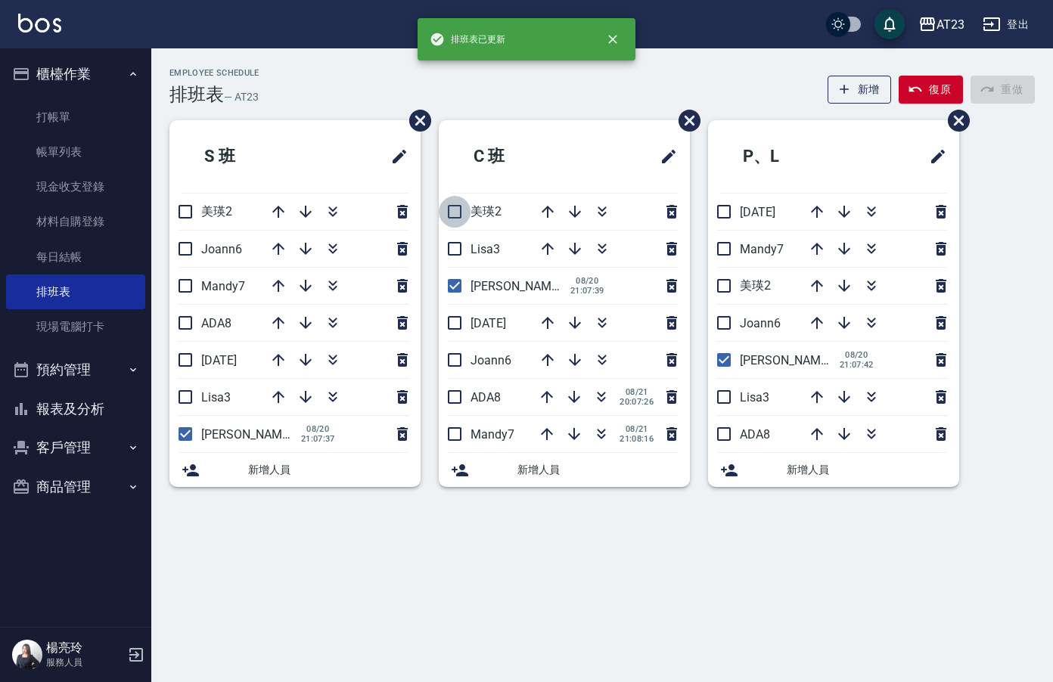
click at [449, 200] on input "checkbox" at bounding box center [455, 212] width 32 height 32
checkbox input "true"
click at [458, 253] on input "checkbox" at bounding box center [455, 249] width 32 height 32
checkbox input "true"
click at [451, 327] on input "checkbox" at bounding box center [455, 323] width 32 height 32
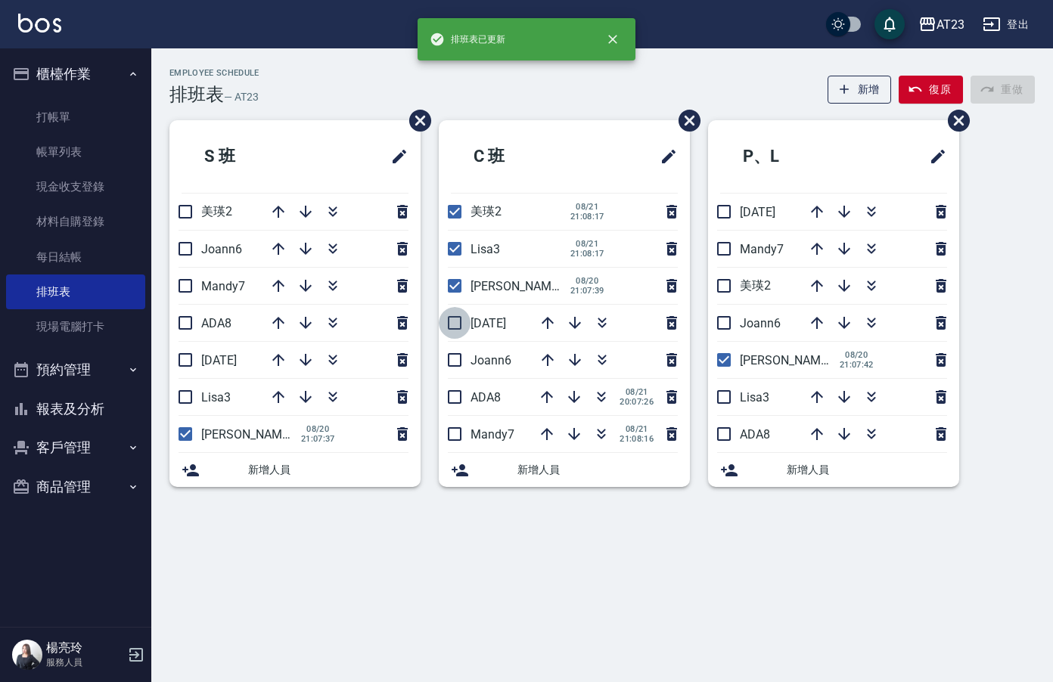
checkbox input "true"
click at [456, 359] on input "checkbox" at bounding box center [455, 360] width 32 height 32
checkbox input "true"
click at [456, 395] on input "checkbox" at bounding box center [455, 397] width 32 height 32
checkbox input "true"
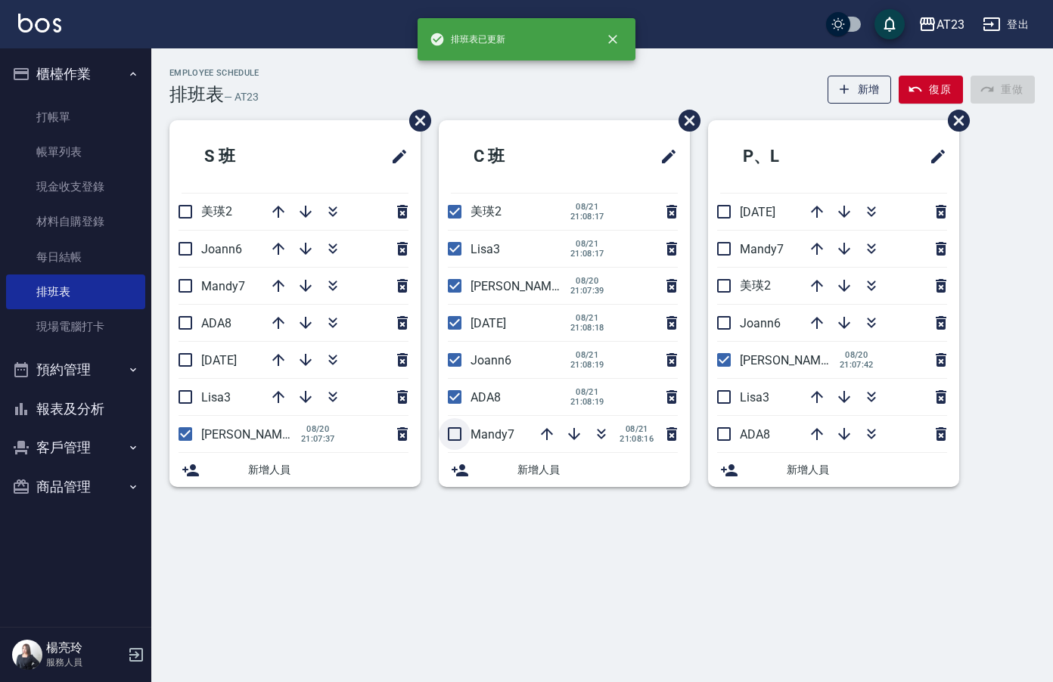
click at [452, 430] on input "checkbox" at bounding box center [455, 434] width 32 height 32
checkbox input "true"
click at [182, 215] on input "checkbox" at bounding box center [185, 212] width 32 height 32
checkbox input "true"
click at [189, 253] on input "checkbox" at bounding box center [185, 249] width 32 height 32
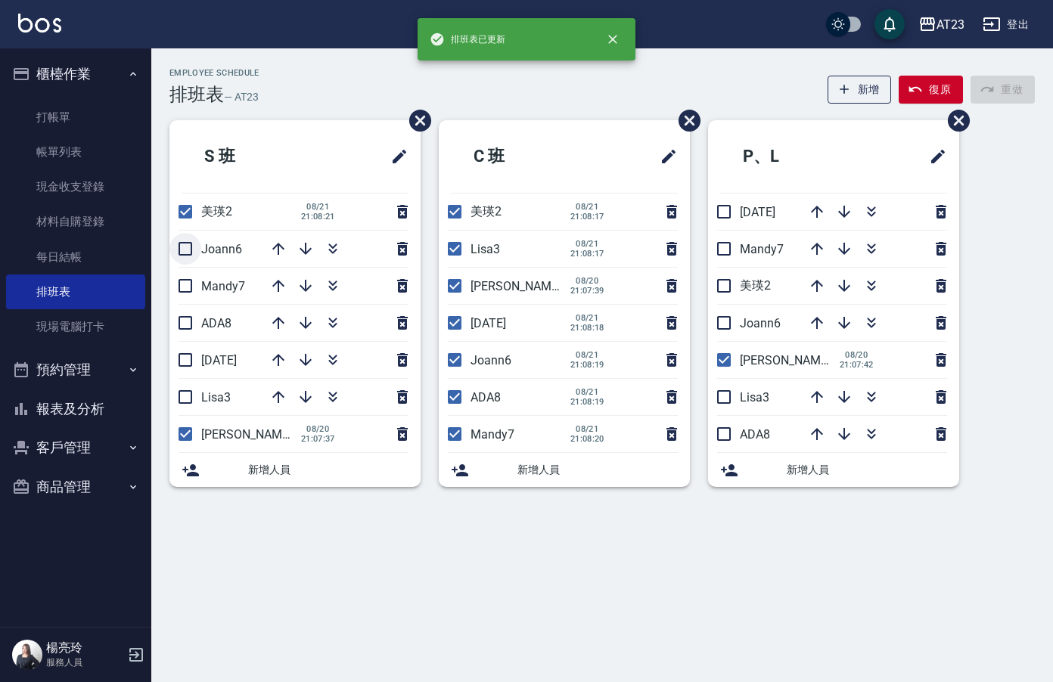
checkbox input "true"
click at [193, 273] on input "checkbox" at bounding box center [185, 286] width 32 height 32
checkbox input "true"
click at [185, 331] on input "checkbox" at bounding box center [185, 323] width 32 height 32
checkbox input "true"
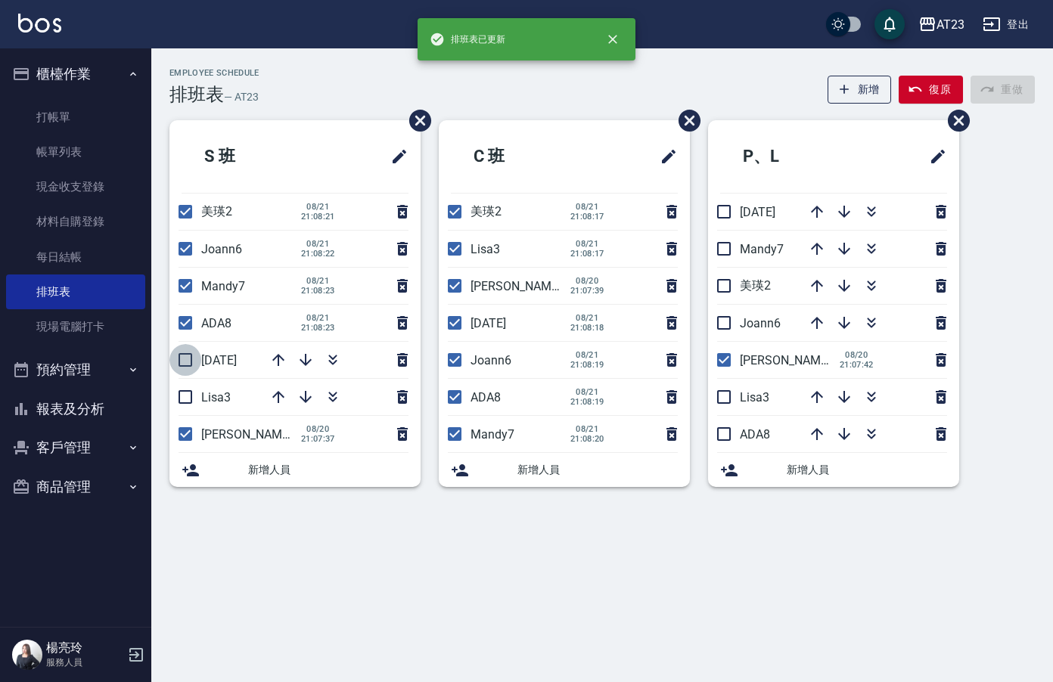
click at [185, 371] on input "checkbox" at bounding box center [185, 360] width 32 height 32
checkbox input "true"
click at [179, 397] on input "checkbox" at bounding box center [185, 397] width 32 height 32
checkbox input "true"
click at [723, 446] on input "checkbox" at bounding box center [724, 434] width 32 height 32
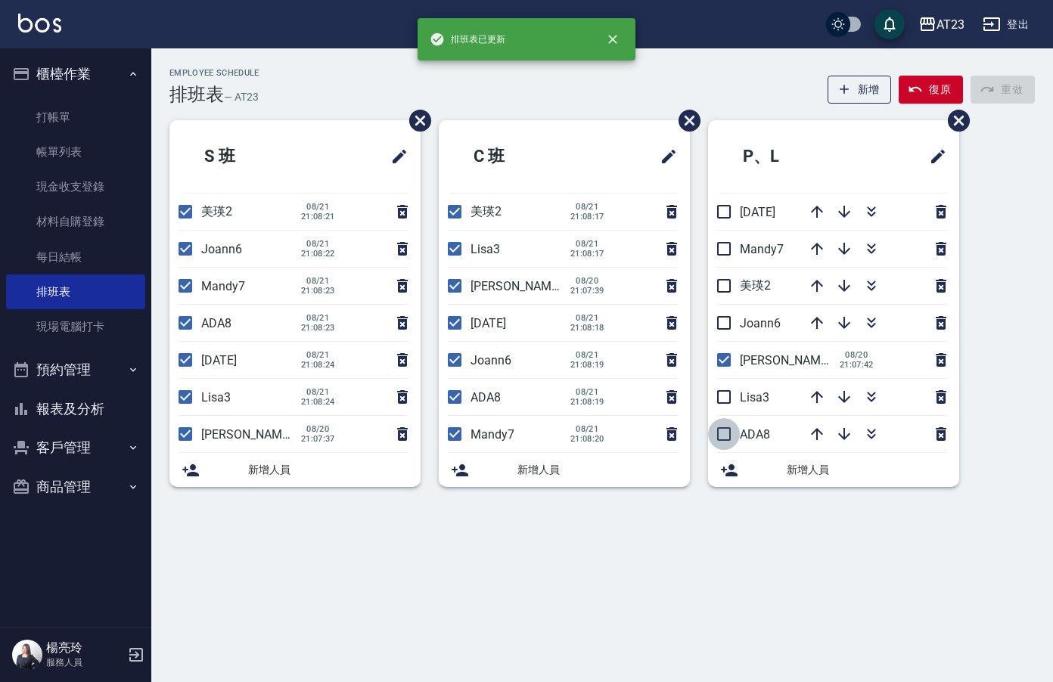
checkbox input "true"
drag, startPoint x: 719, startPoint y: 407, endPoint x: 722, endPoint y: 394, distance: 13.2
click at [719, 406] on input "checkbox" at bounding box center [724, 397] width 32 height 32
checkbox input "true"
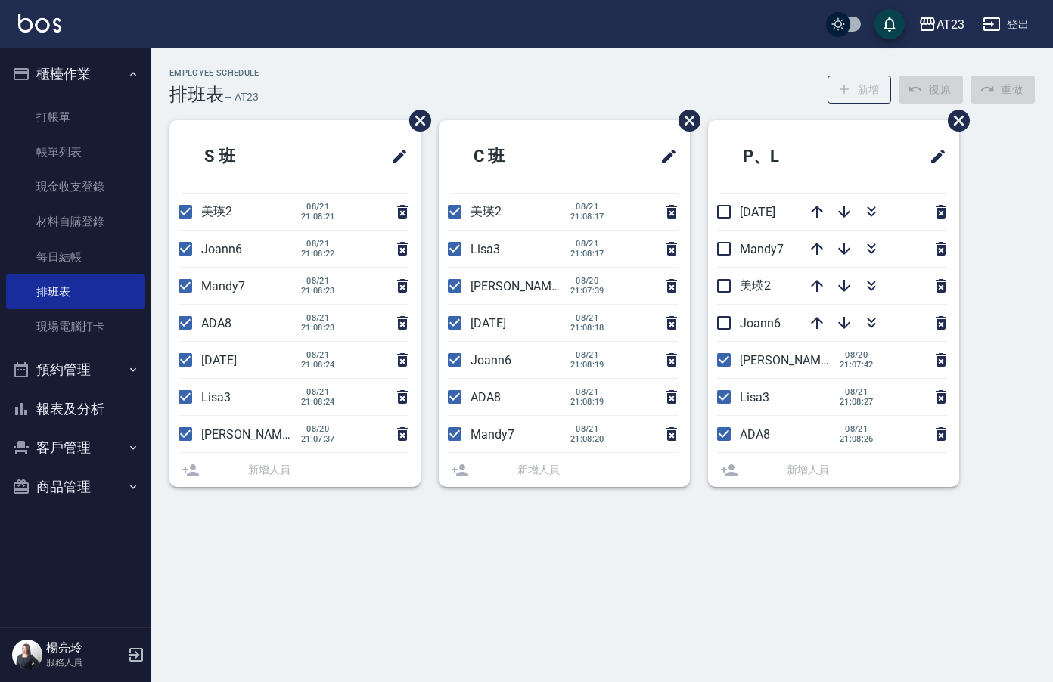
click at [719, 322] on li "Joann6" at bounding box center [833, 323] width 251 height 36
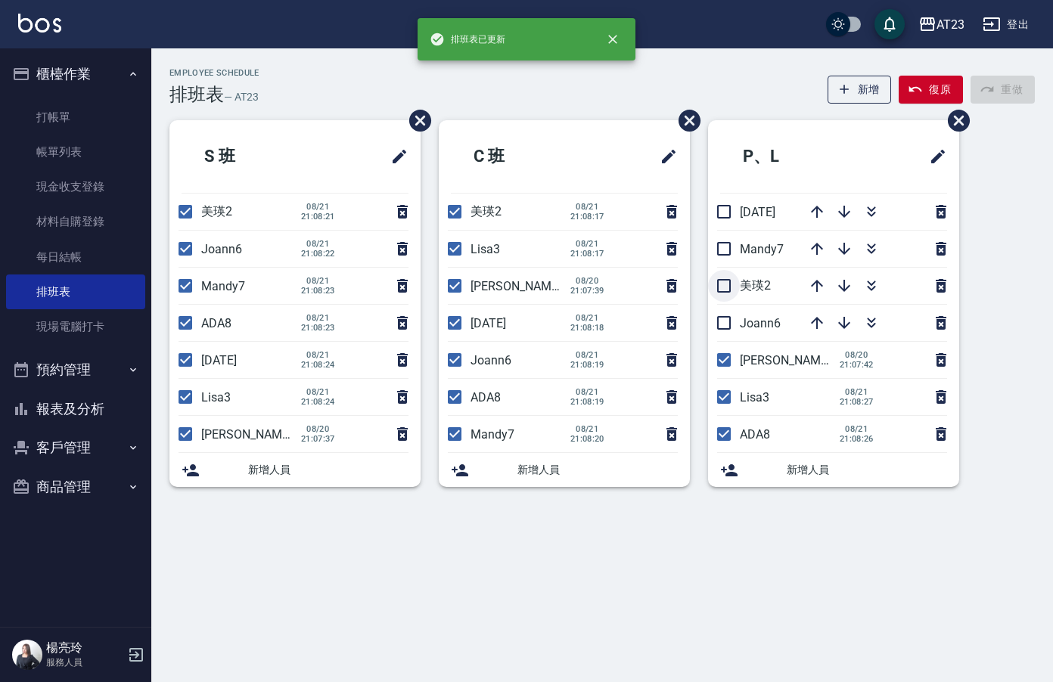
click at [720, 280] on input "checkbox" at bounding box center [724, 286] width 32 height 32
checkbox input "true"
click at [725, 248] on input "checkbox" at bounding box center [724, 249] width 32 height 32
checkbox input "true"
drag, startPoint x: 724, startPoint y: 208, endPoint x: 719, endPoint y: 284, distance: 75.8
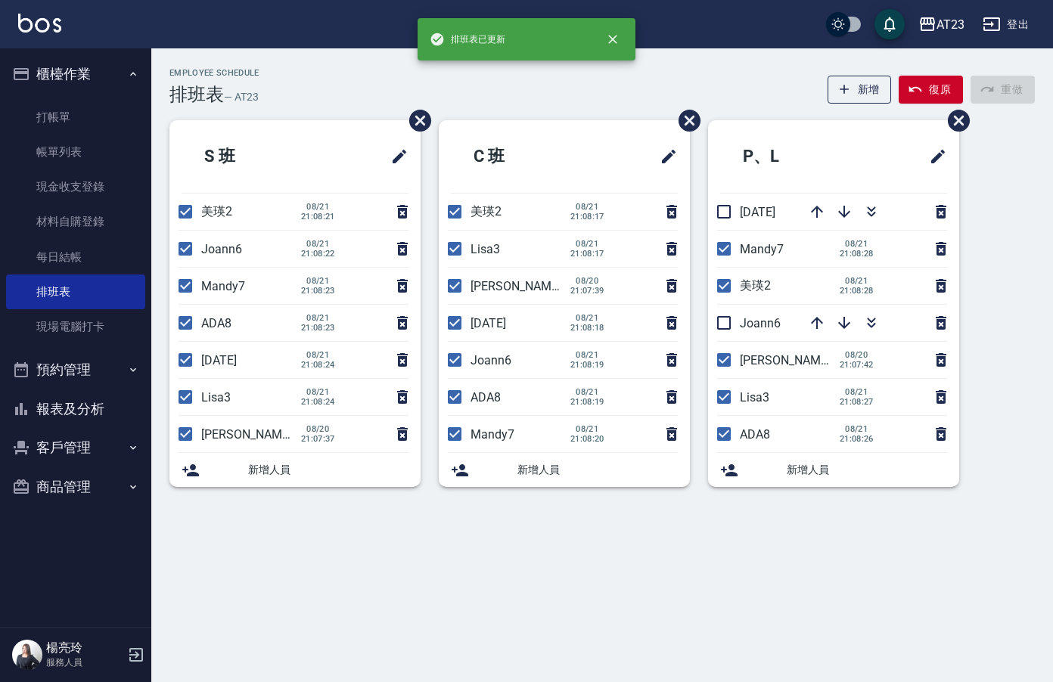
click at [724, 222] on input "checkbox" at bounding box center [724, 212] width 32 height 32
checkbox input "true"
click at [722, 328] on input "checkbox" at bounding box center [724, 323] width 32 height 32
checkbox input "true"
